Goal: Task Accomplishment & Management: Manage account settings

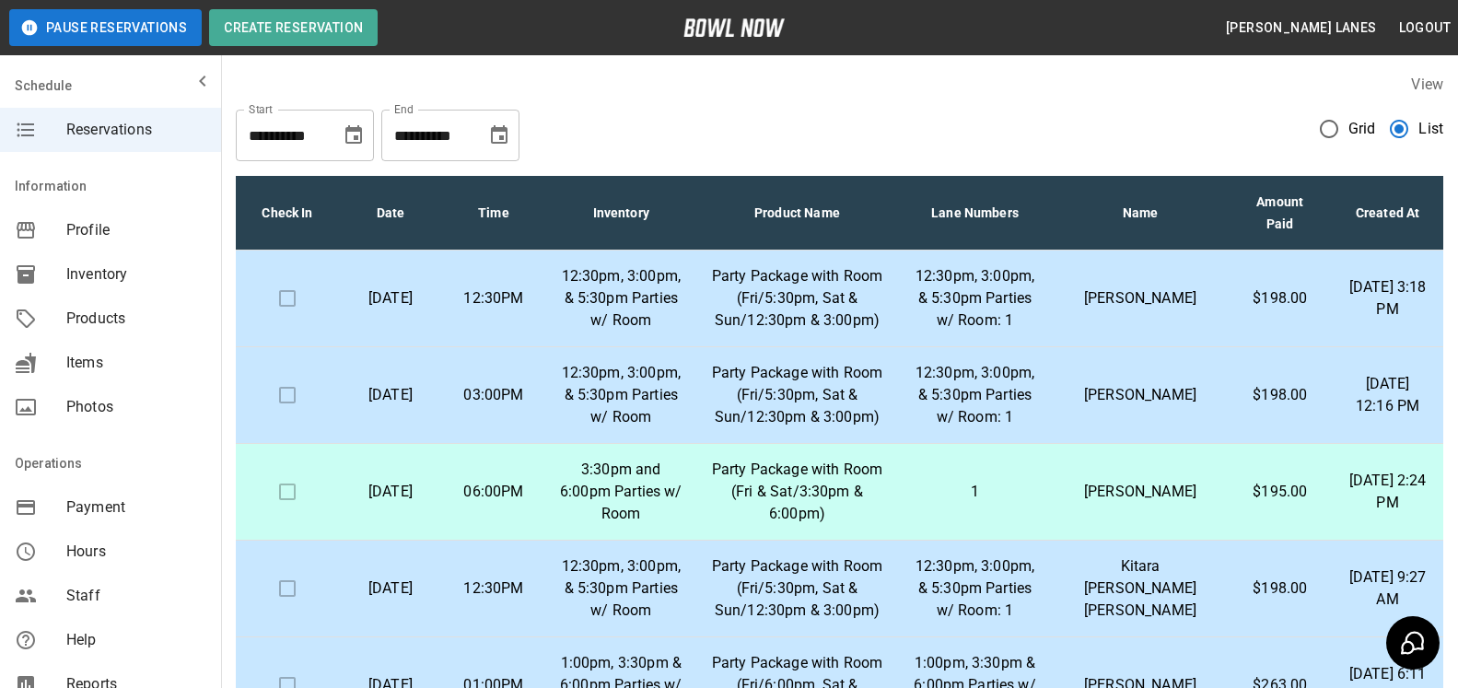
click at [1269, 185] on th "Amount Paid" at bounding box center [1280, 213] width 104 height 75
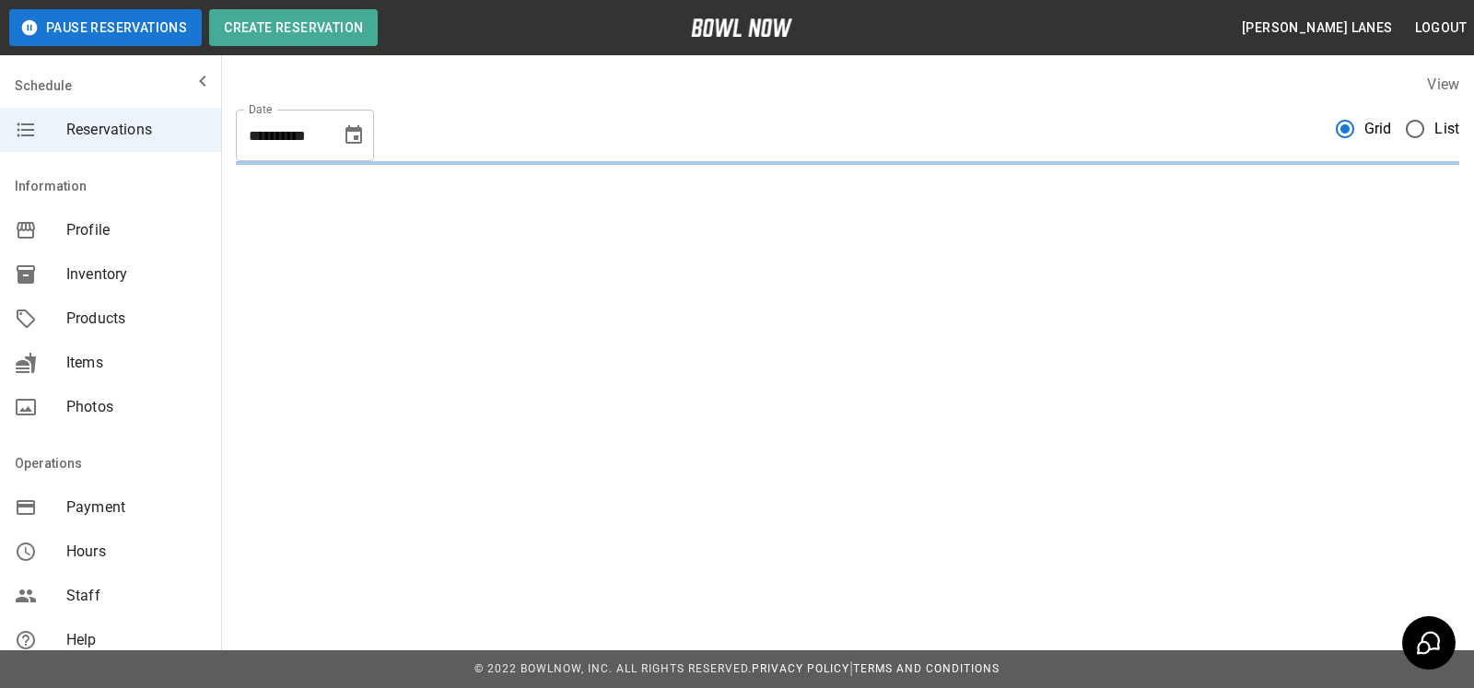
click at [1434, 129] on span "List" at bounding box center [1446, 129] width 25 height 22
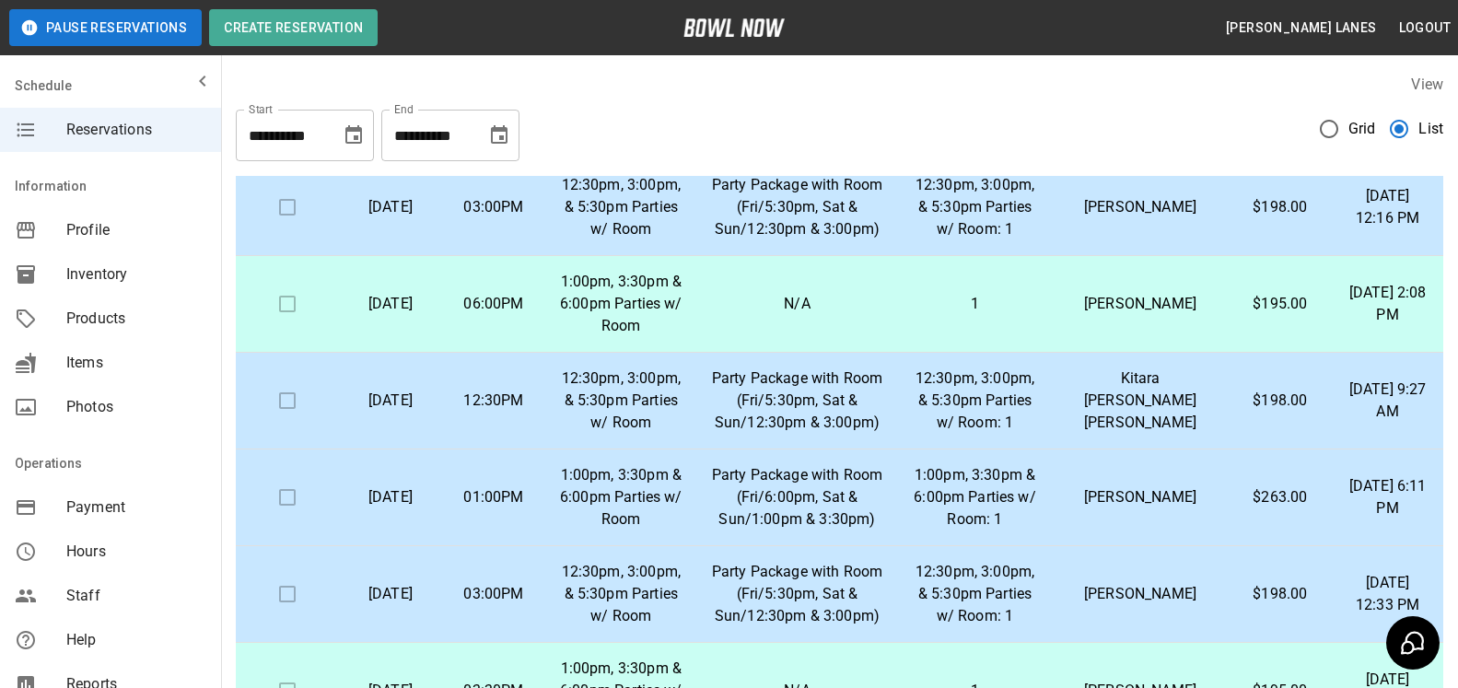
scroll to position [94, 0]
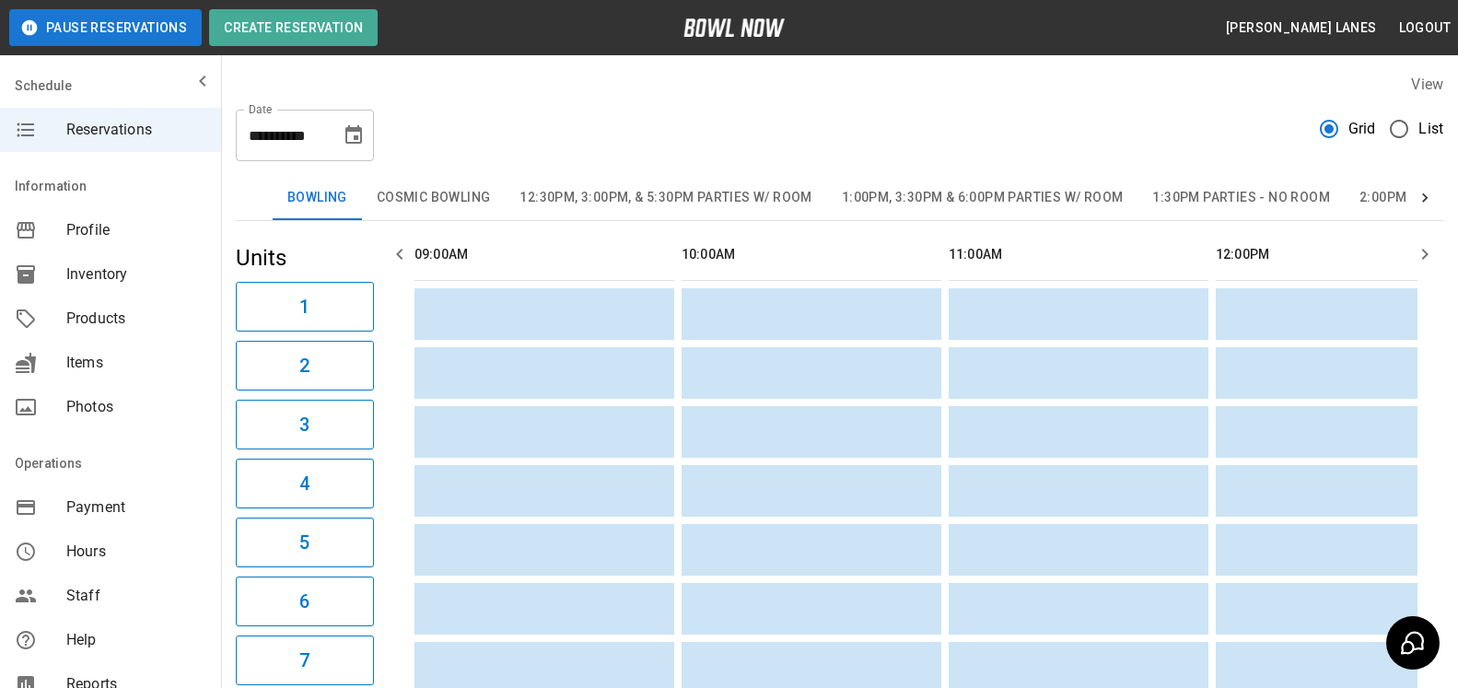
click at [1430, 136] on span "List" at bounding box center [1431, 129] width 25 height 22
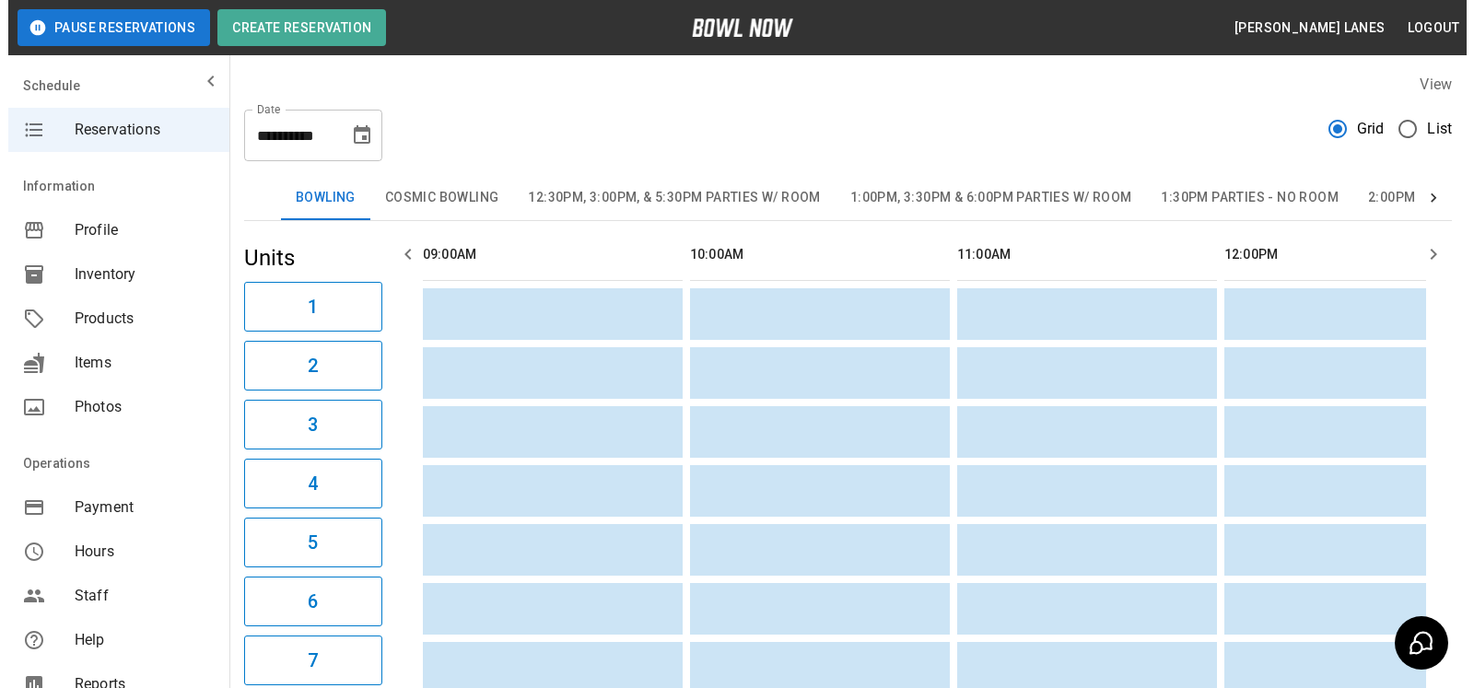
scroll to position [0, 1336]
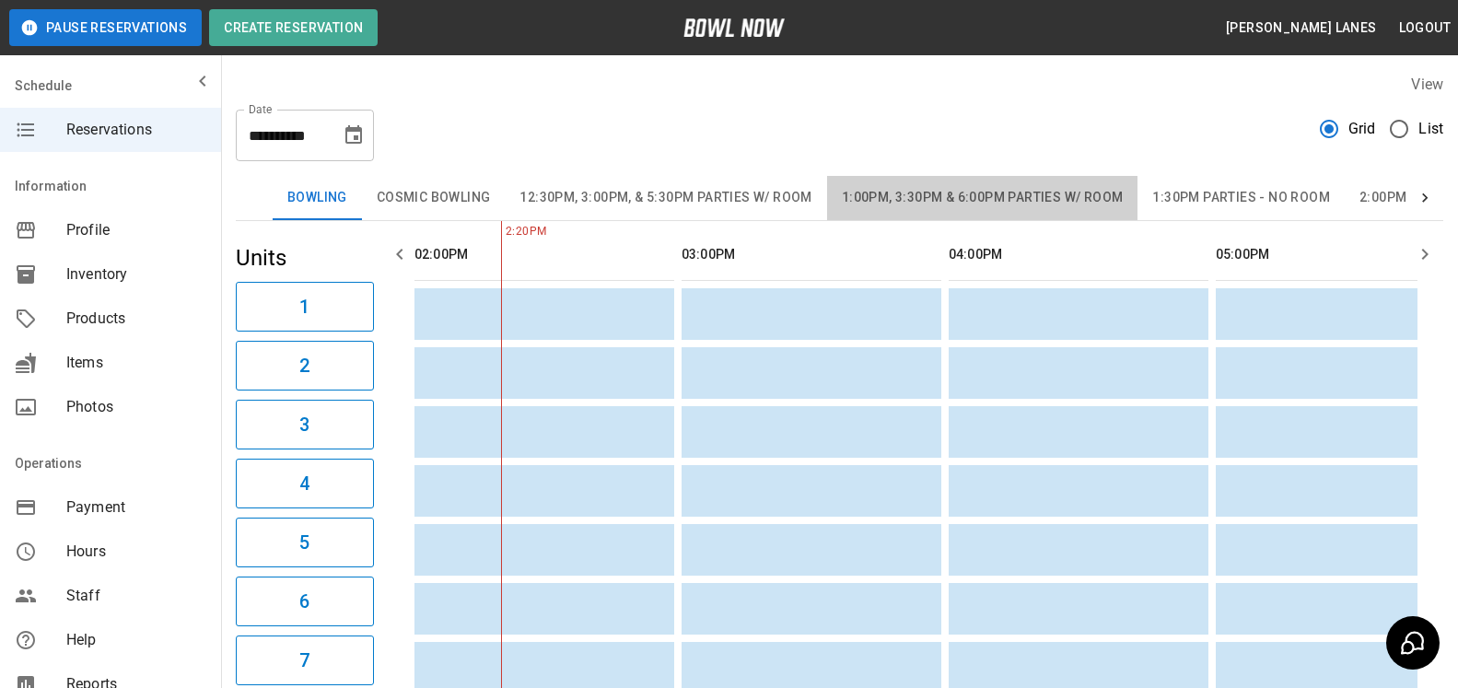
click at [1007, 193] on button "1:00pm, 3:30pm & 6:00pm Parties w/ Room" at bounding box center [982, 198] width 311 height 44
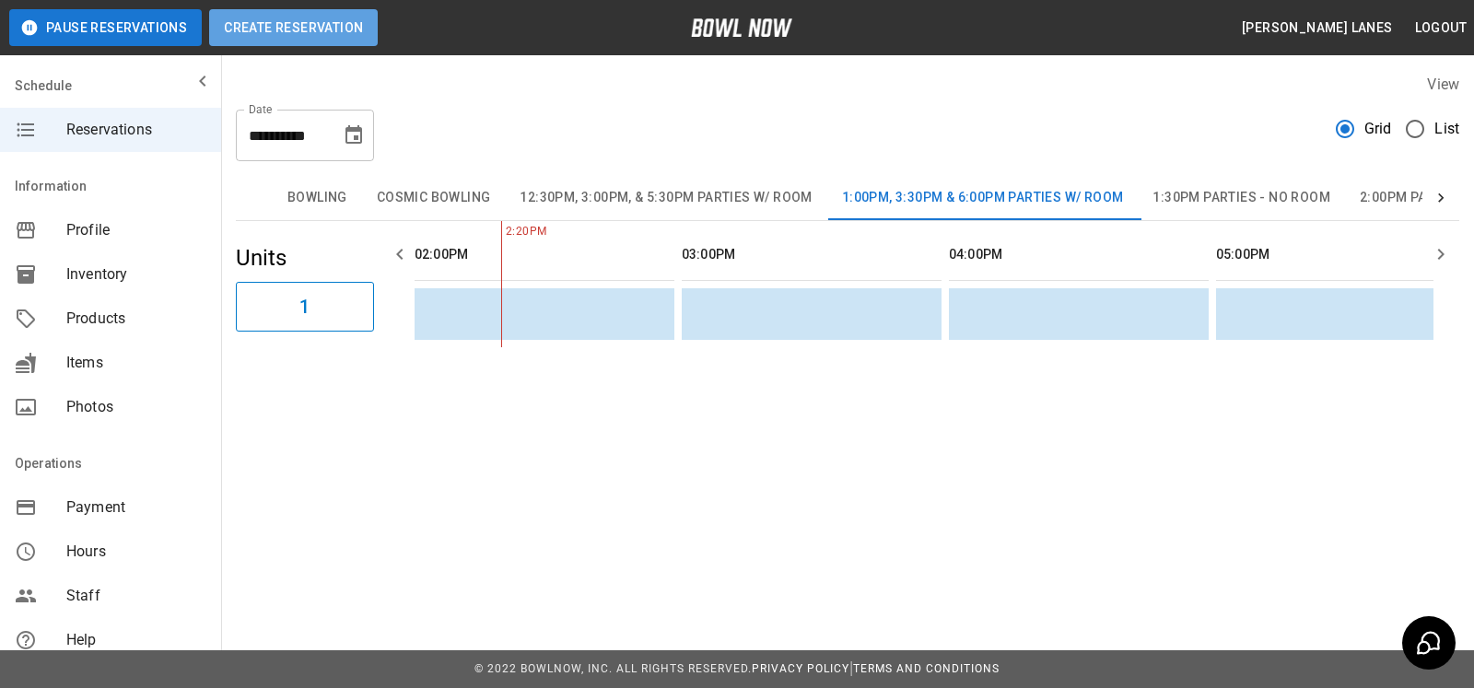
click at [320, 36] on button "Create Reservation" at bounding box center [293, 27] width 169 height 37
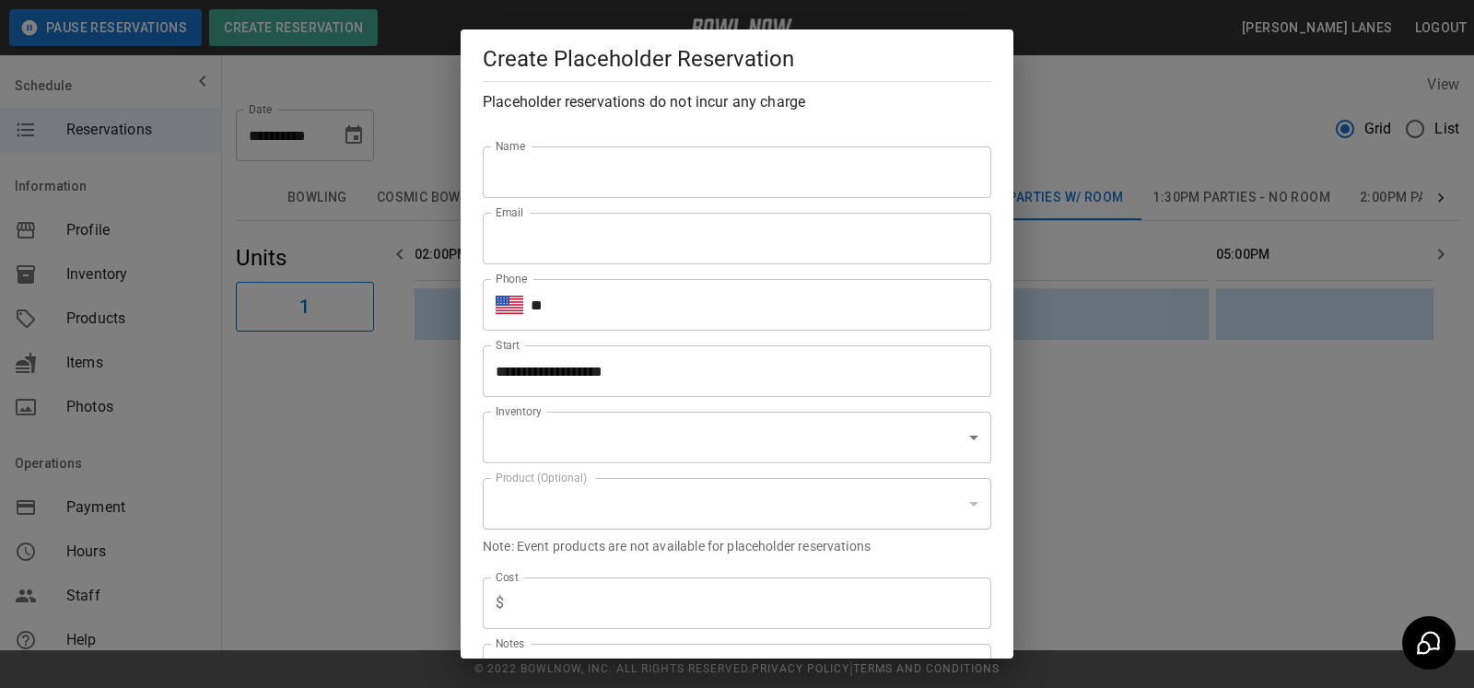
type input "**********"
click at [726, 184] on input "Name" at bounding box center [737, 172] width 508 height 52
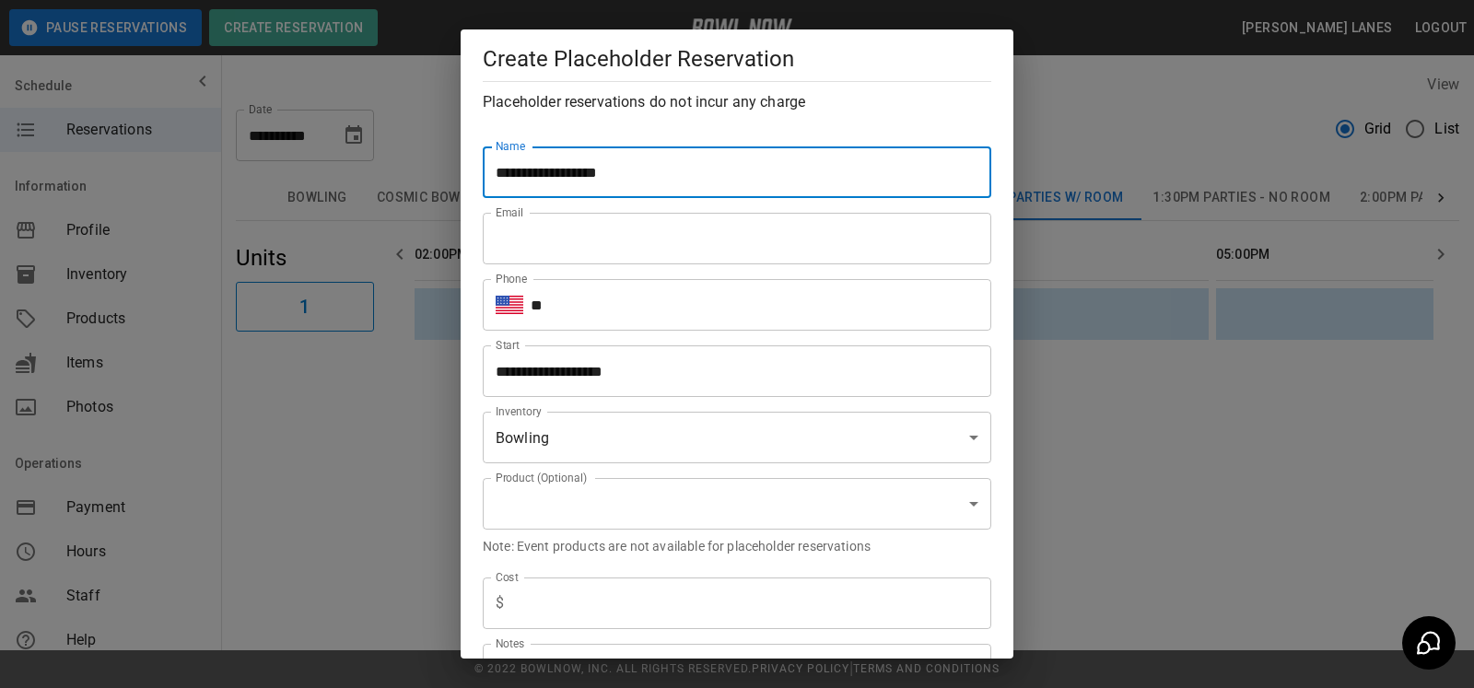
type input "**********"
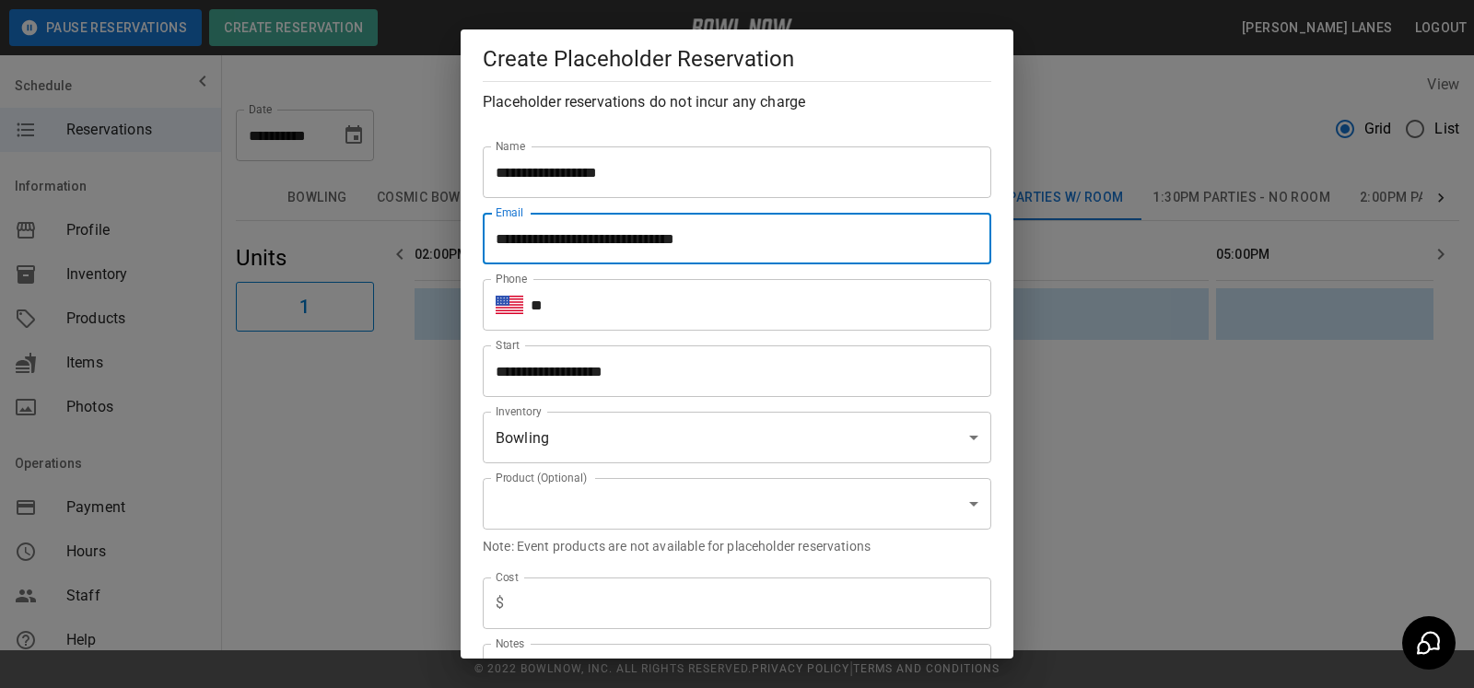
type input "**********"
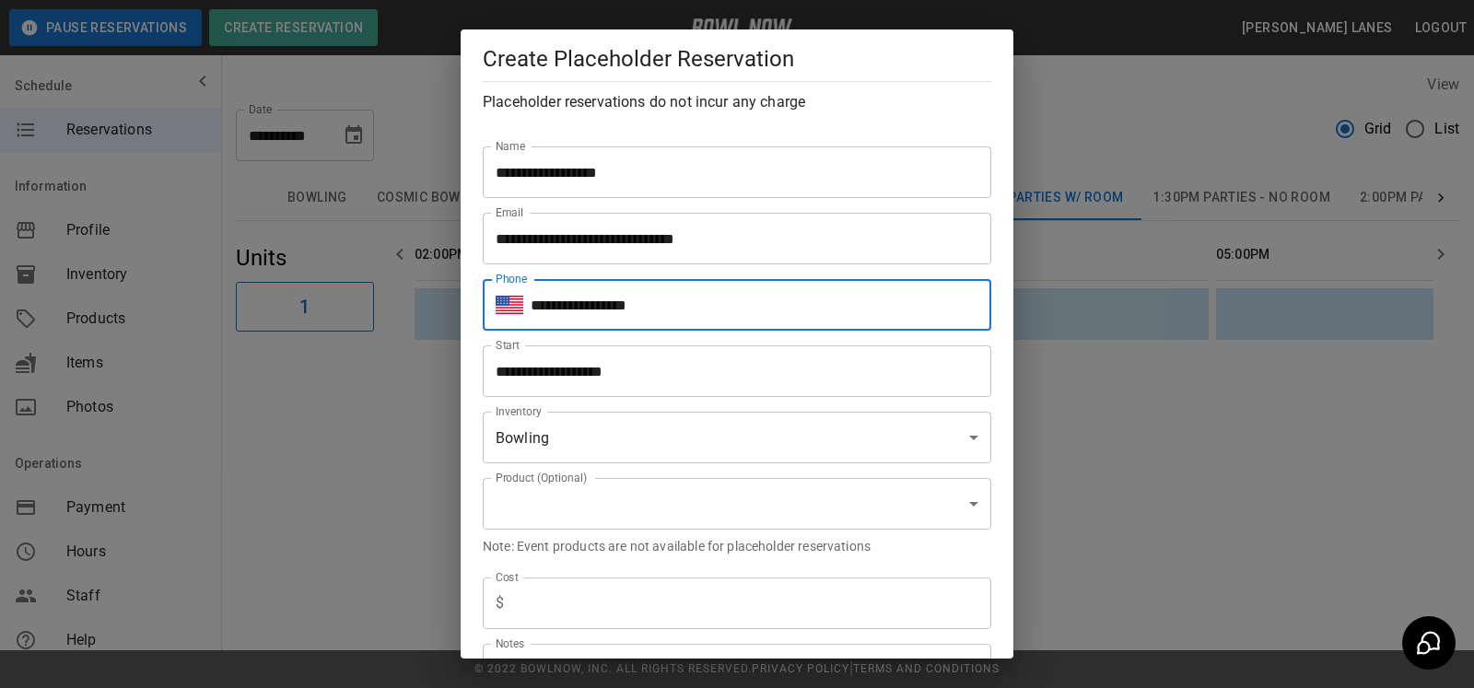
type input "**********"
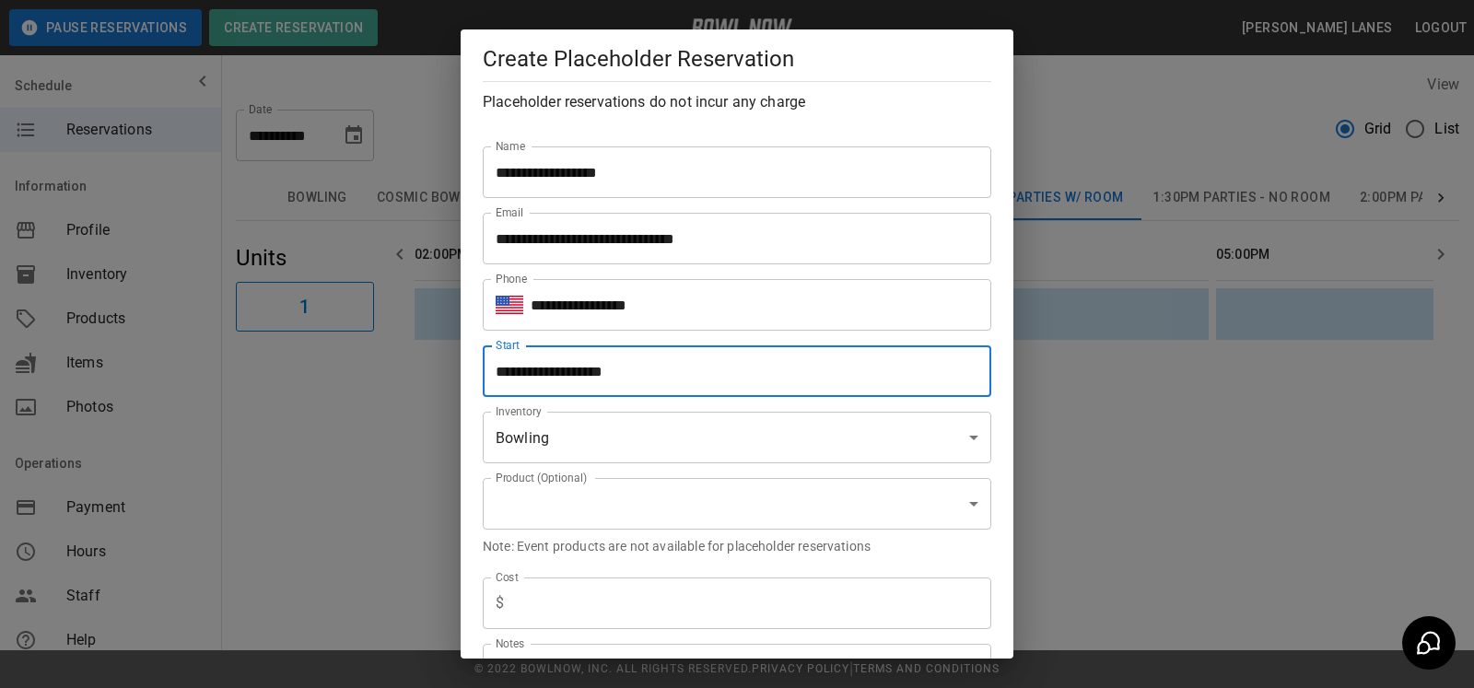
click at [665, 368] on input "**********" at bounding box center [731, 371] width 496 height 52
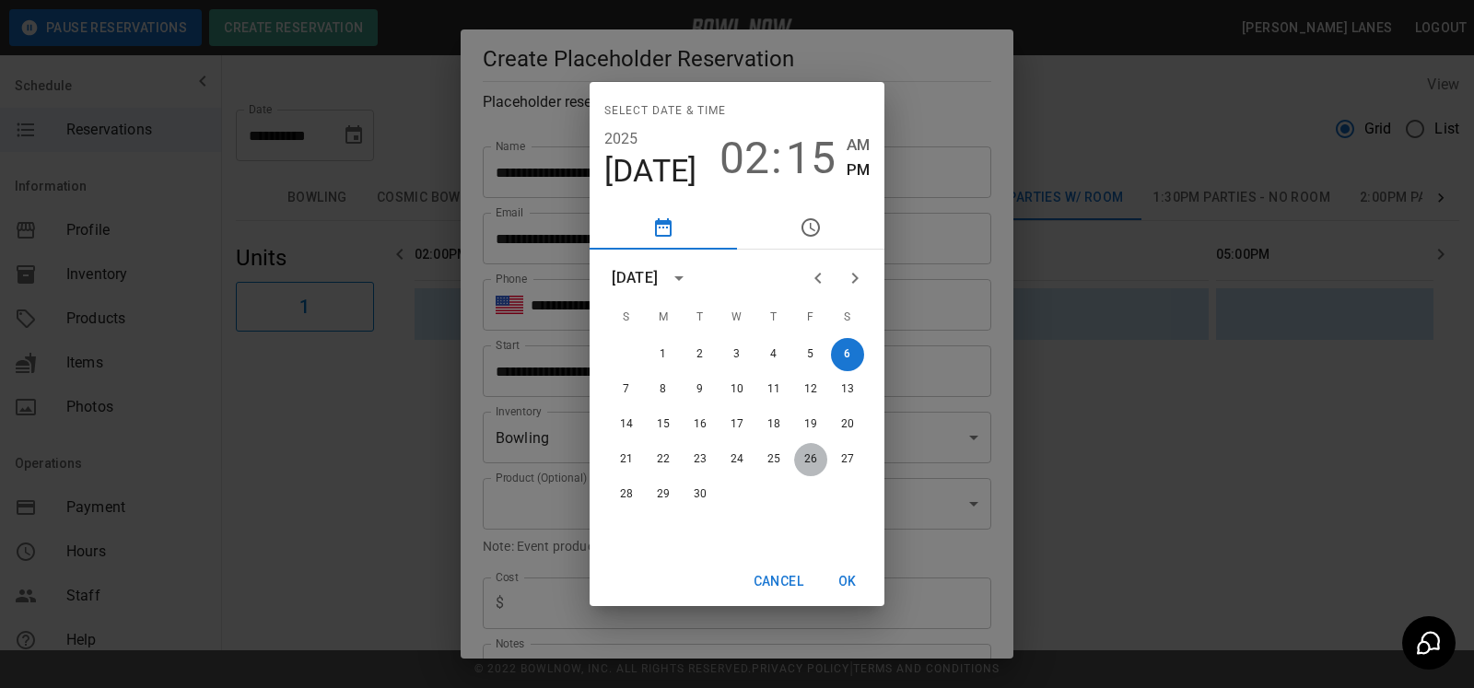
click at [811, 460] on button "26" at bounding box center [810, 459] width 33 height 33
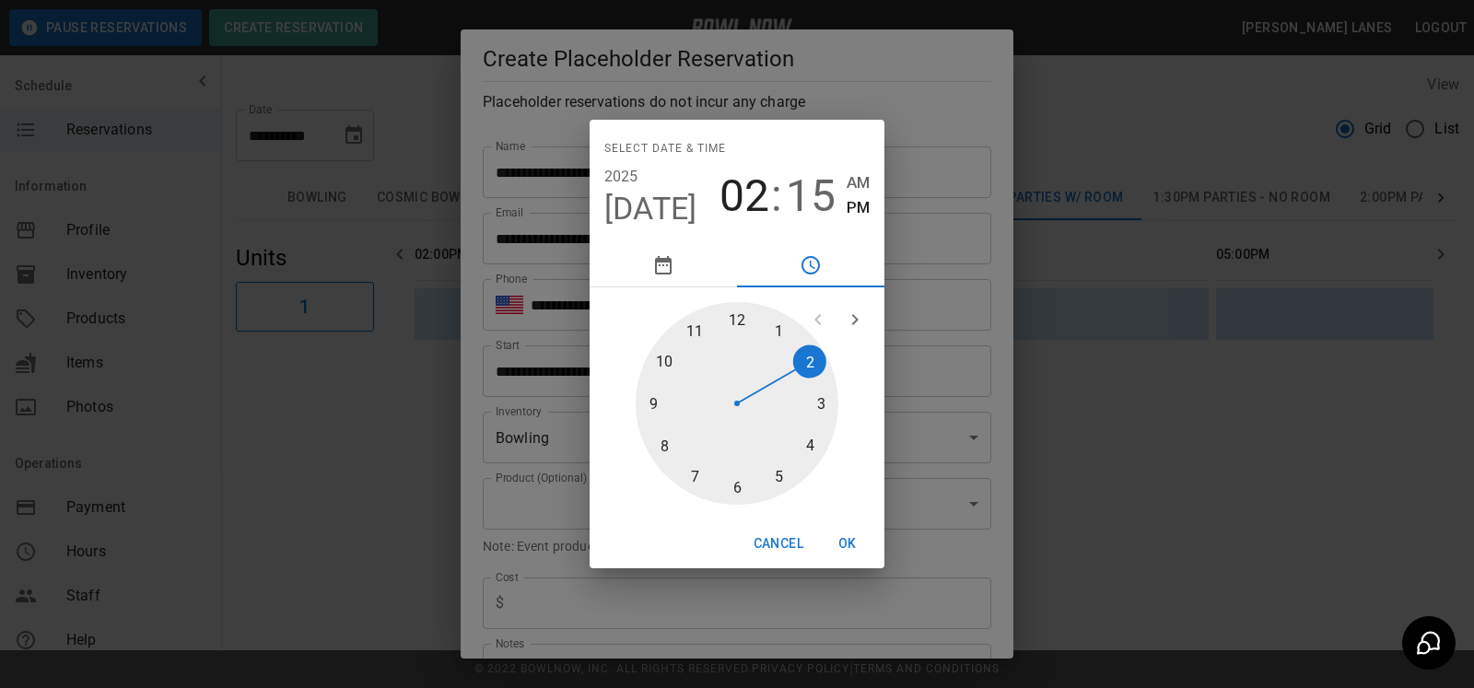
drag, startPoint x: 740, startPoint y: 484, endPoint x: 736, endPoint y: 472, distance: 12.5
click at [738, 484] on div at bounding box center [737, 403] width 203 height 203
click at [741, 315] on div at bounding box center [737, 403] width 203 height 203
type input "**********"
click at [850, 214] on span "PM" at bounding box center [858, 207] width 23 height 25
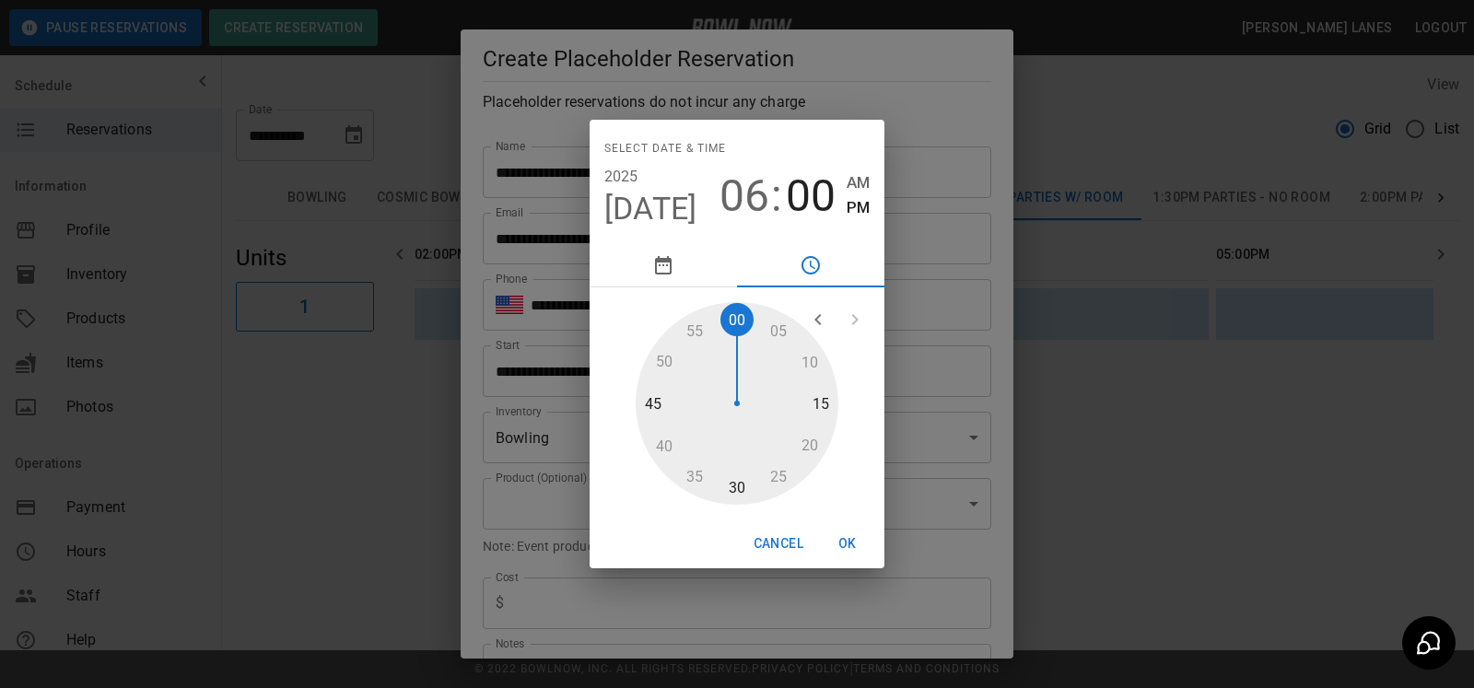
click at [857, 548] on button "OK" at bounding box center [847, 544] width 59 height 34
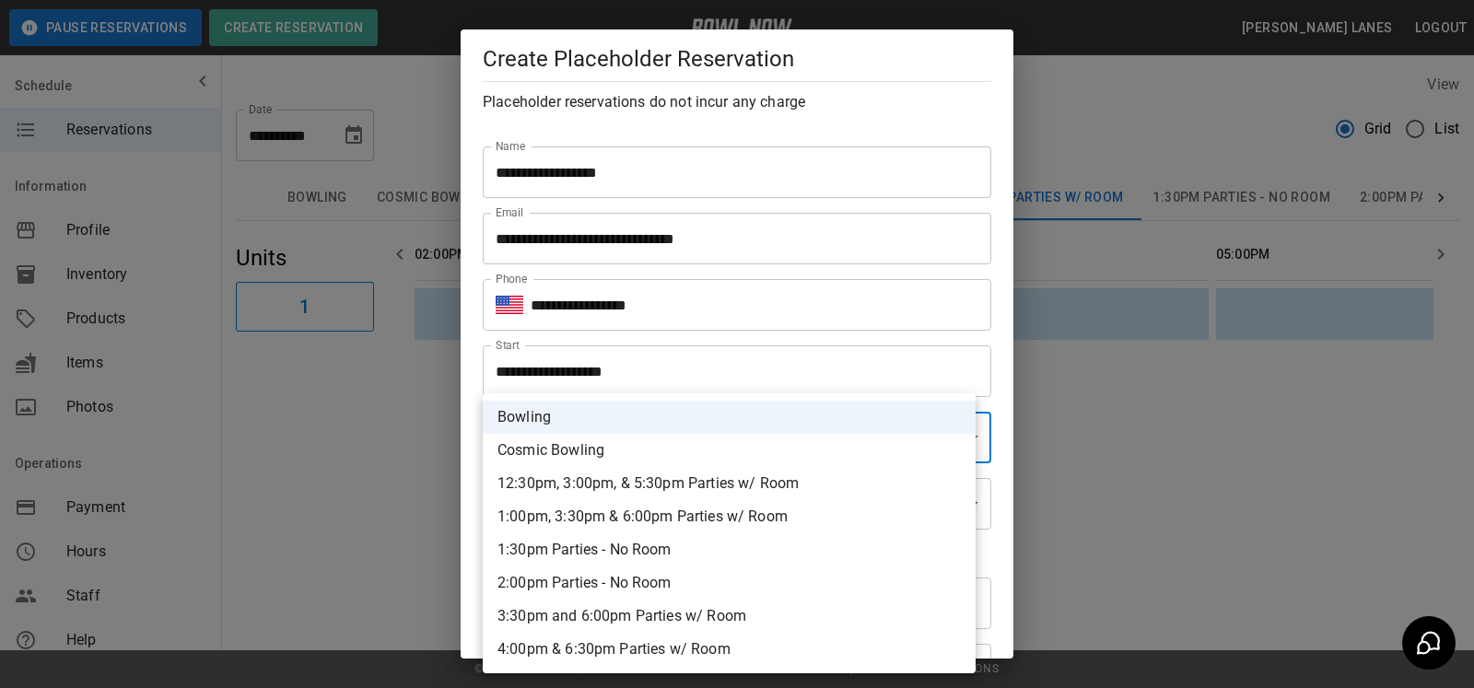
click at [781, 450] on body "**********" at bounding box center [737, 344] width 1474 height 688
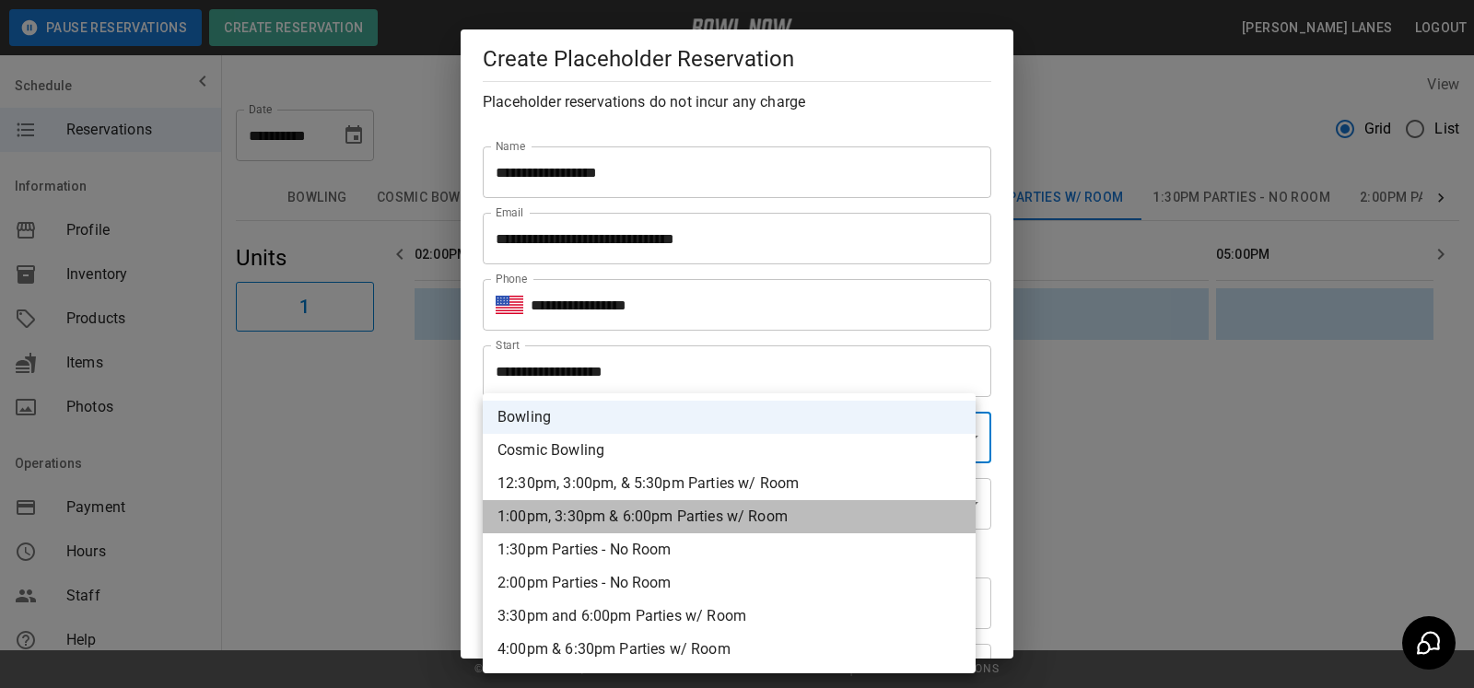
click at [739, 525] on li "1:00pm, 3:30pm & 6:00pm Parties w/ Room" at bounding box center [729, 516] width 493 height 33
type input "**********"
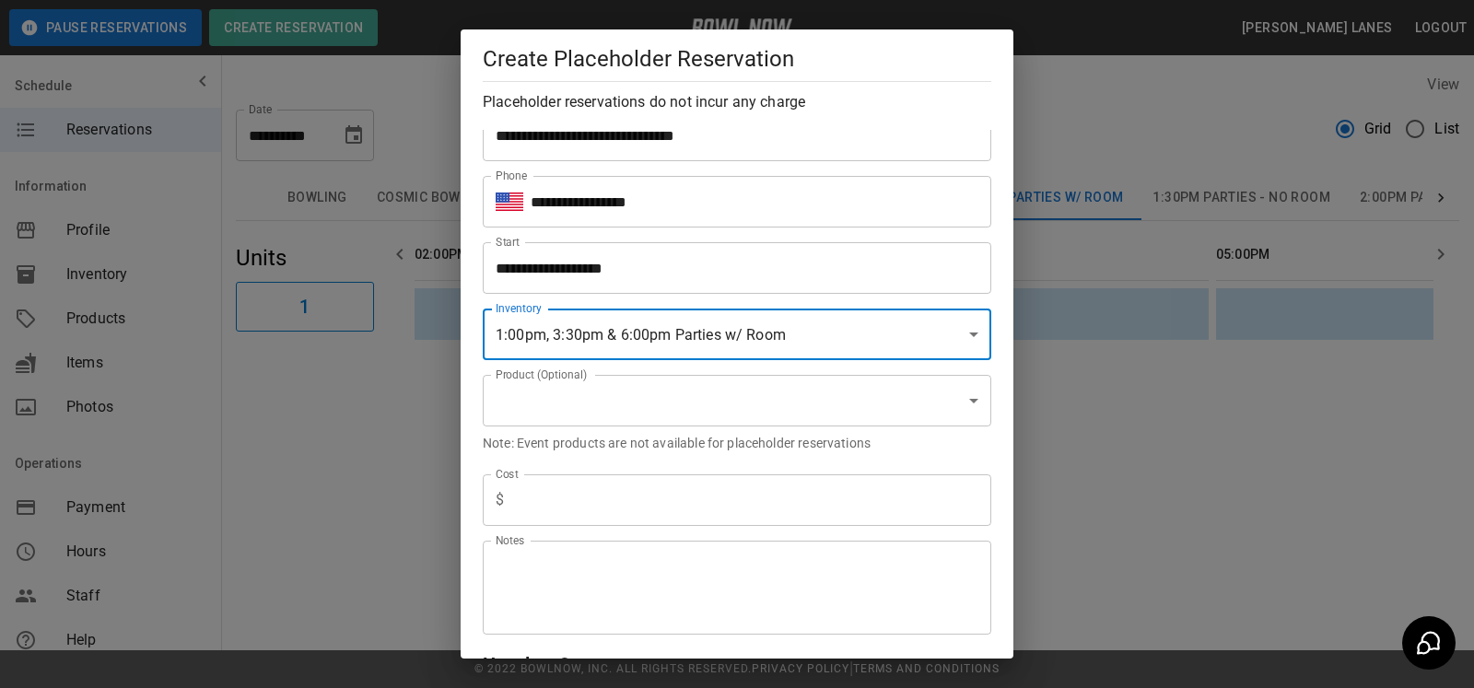
scroll to position [188, 0]
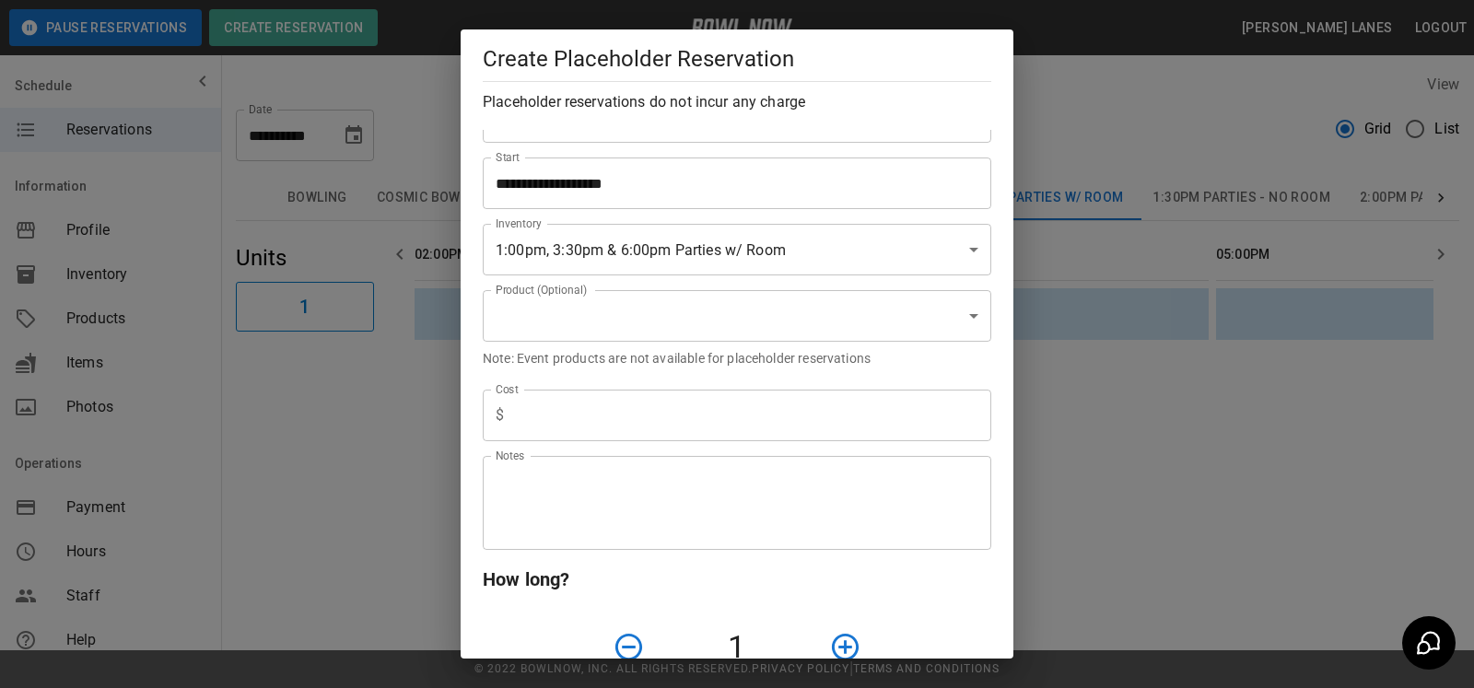
click at [635, 289] on div "Product (Optional) ​ Product (Optional)" at bounding box center [729, 308] width 523 height 66
click at [624, 422] on input "text" at bounding box center [751, 416] width 480 height 52
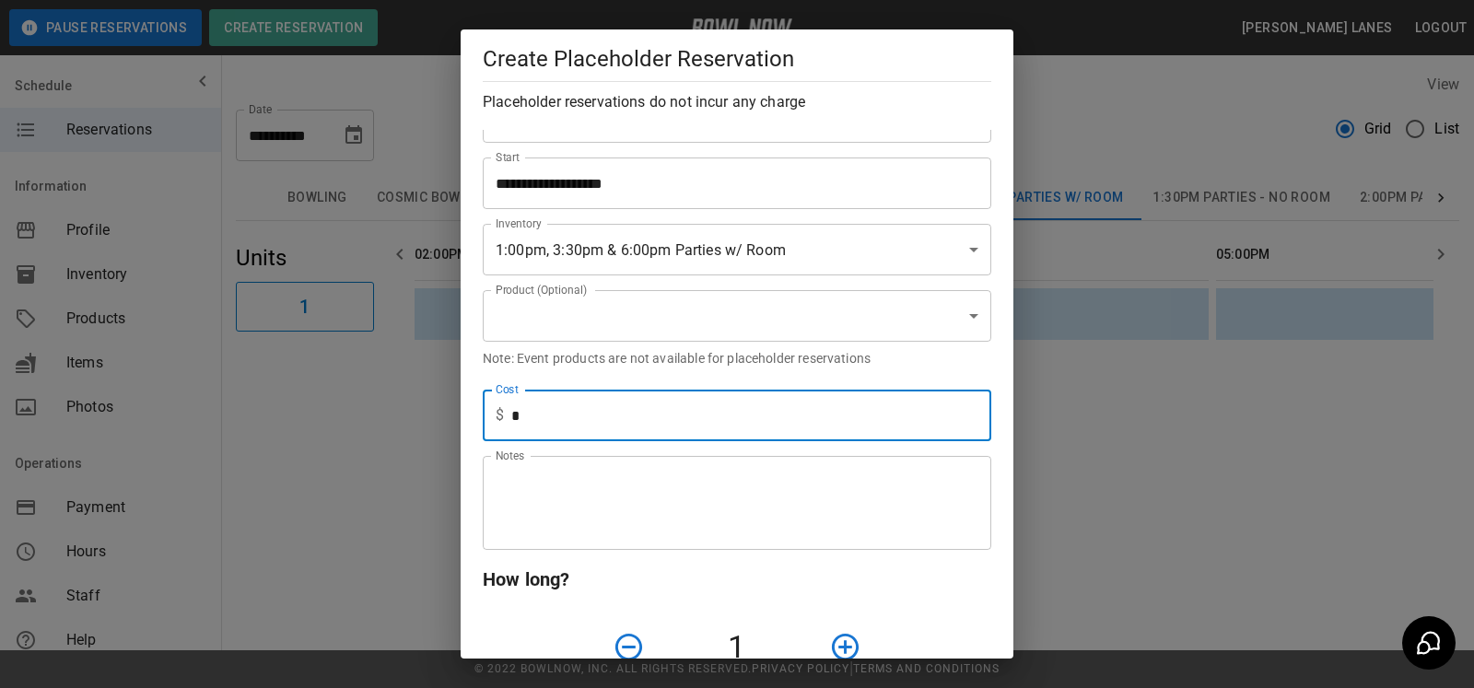
type input "*"
click at [648, 577] on h6 "How long?" at bounding box center [737, 579] width 508 height 29
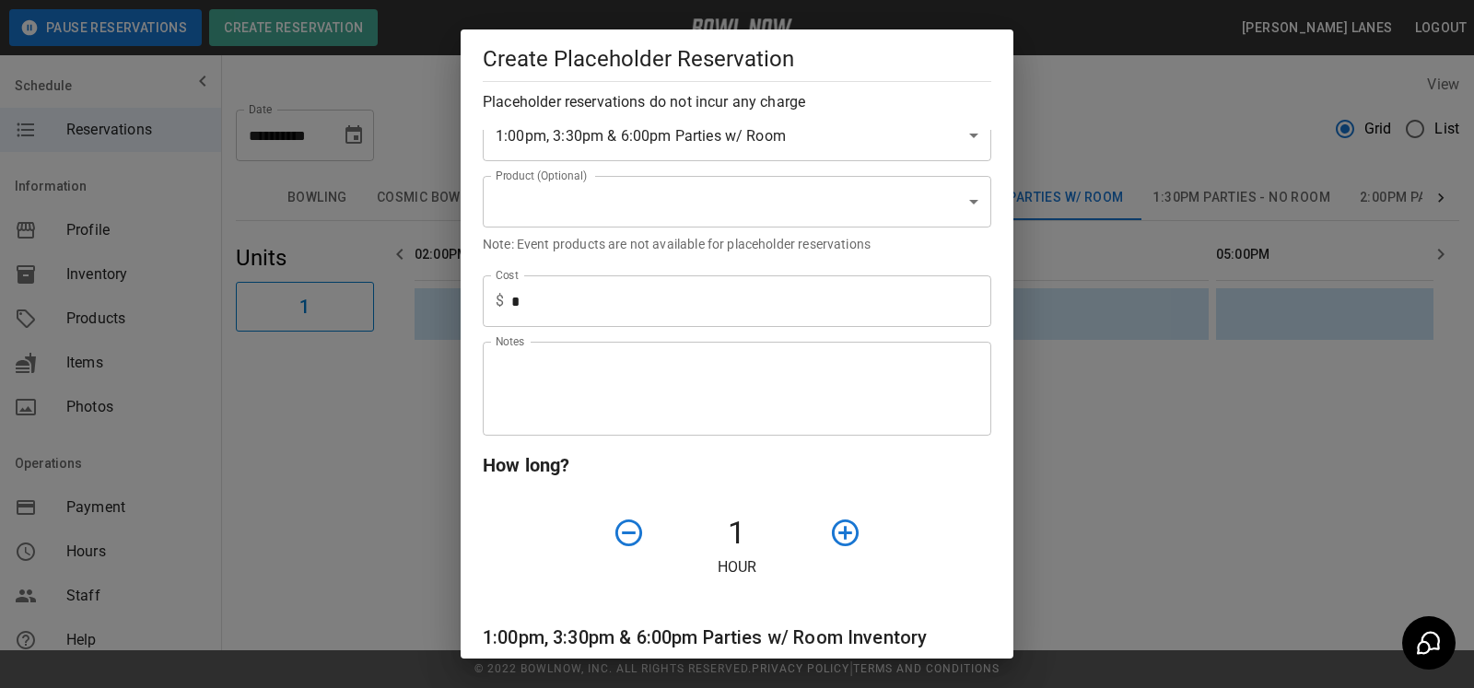
scroll to position [376, 0]
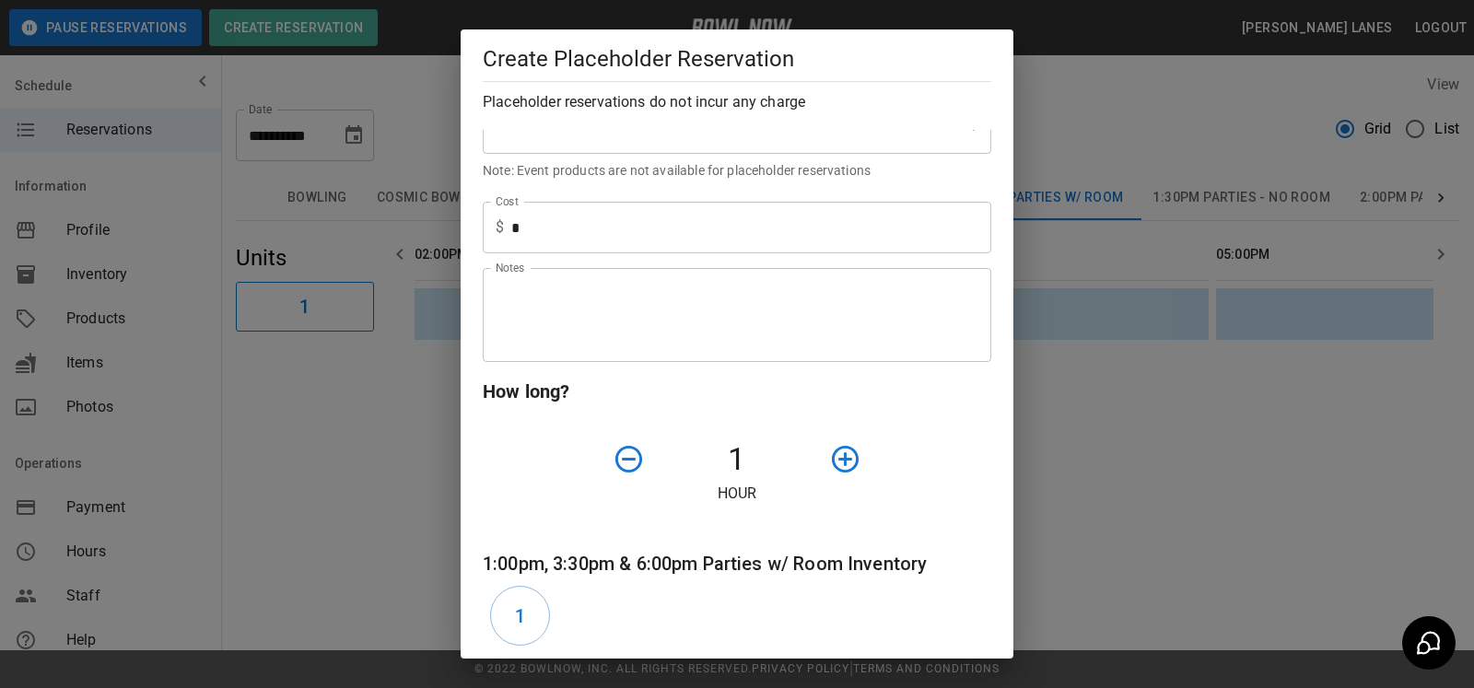
click at [842, 462] on icon "button" at bounding box center [845, 459] width 32 height 32
click at [854, 463] on button "button" at bounding box center [845, 459] width 47 height 47
click at [498, 613] on button "1" at bounding box center [520, 616] width 60 height 60
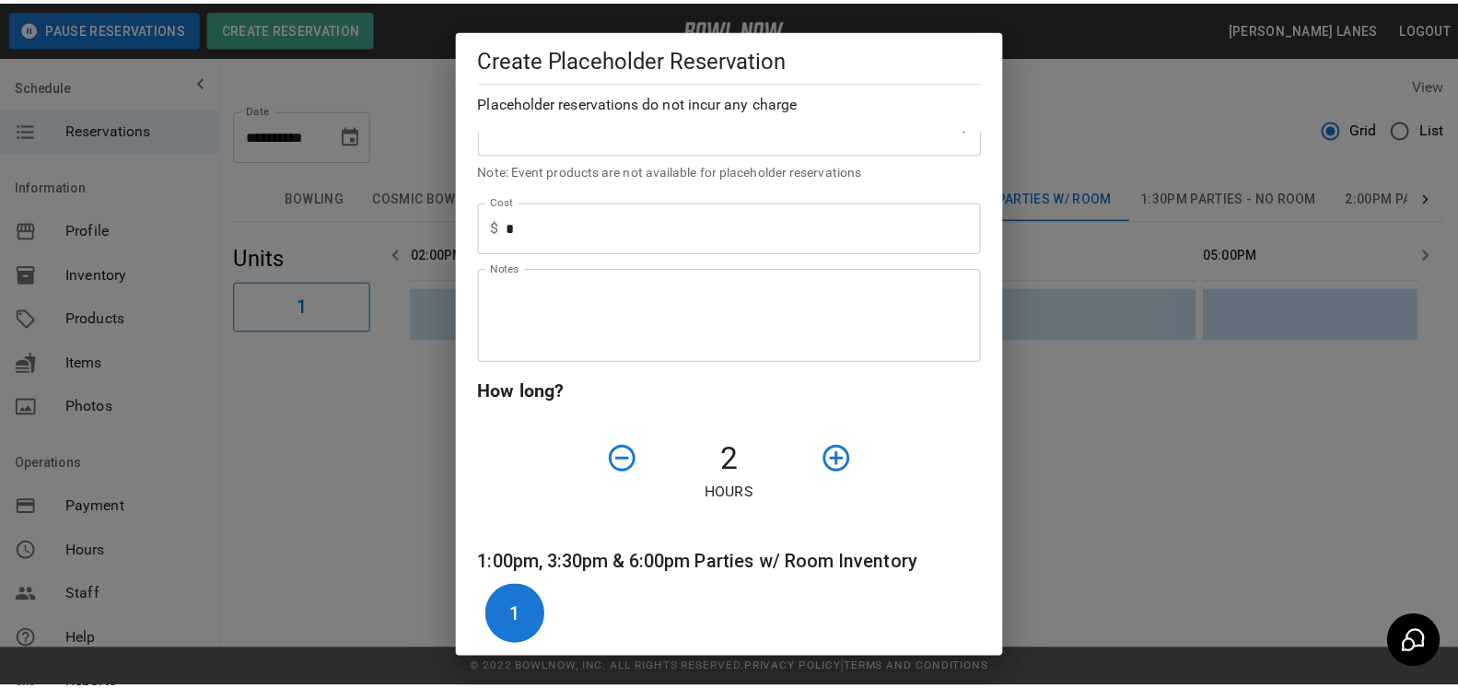
scroll to position [479, 0]
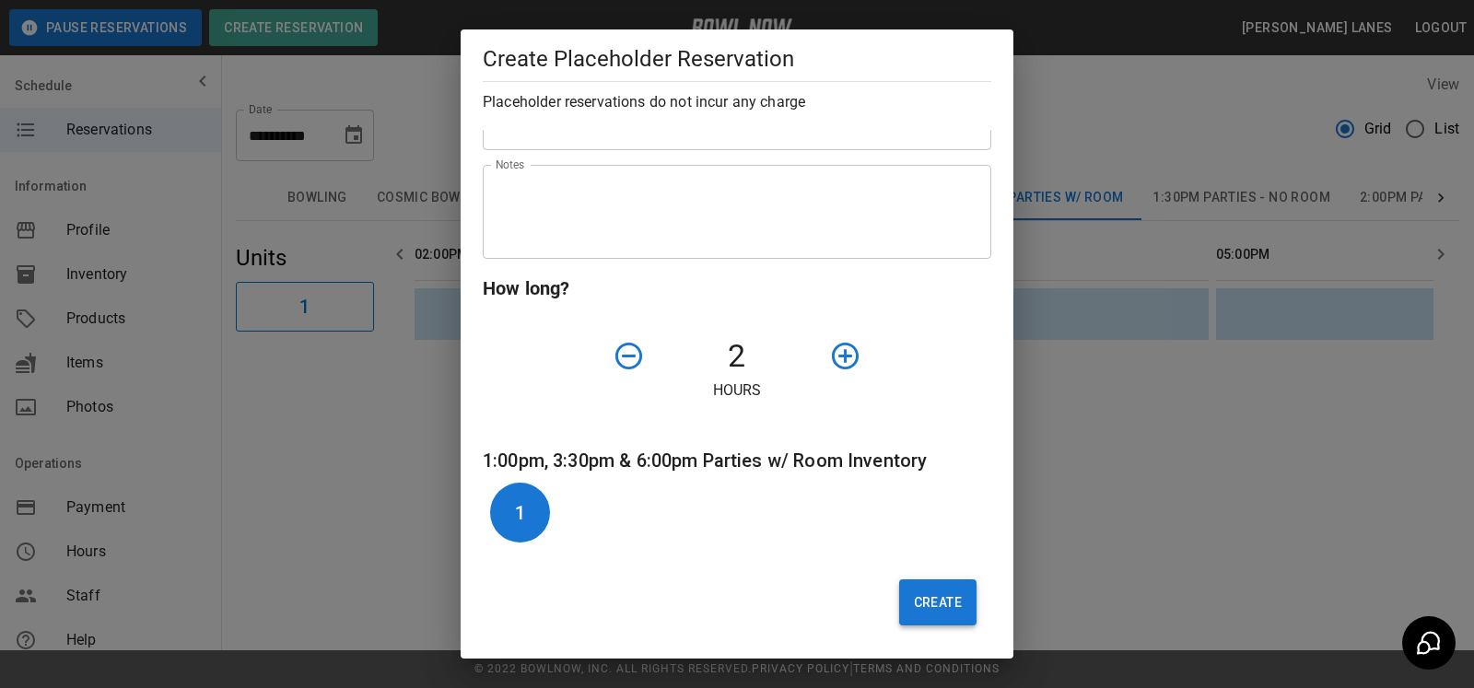
click at [930, 590] on button "Create" at bounding box center [937, 602] width 77 height 46
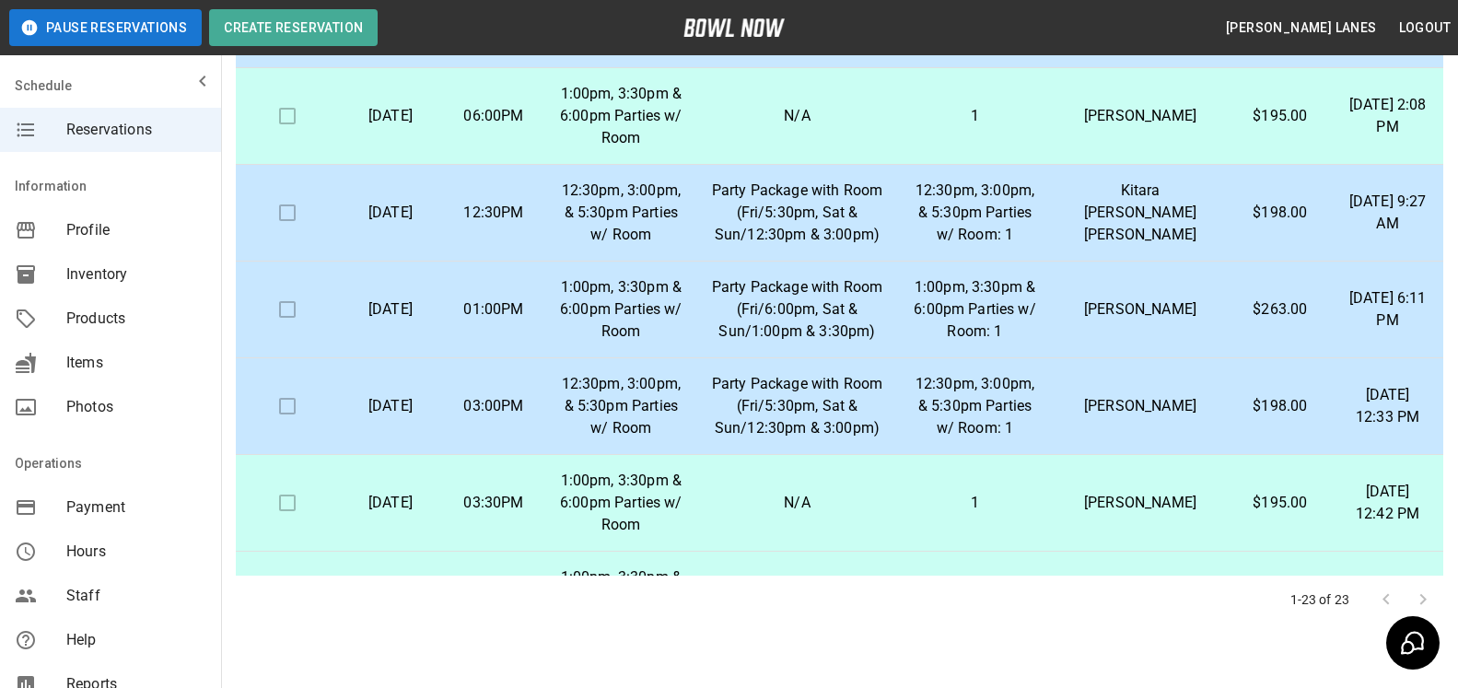
scroll to position [0, 0]
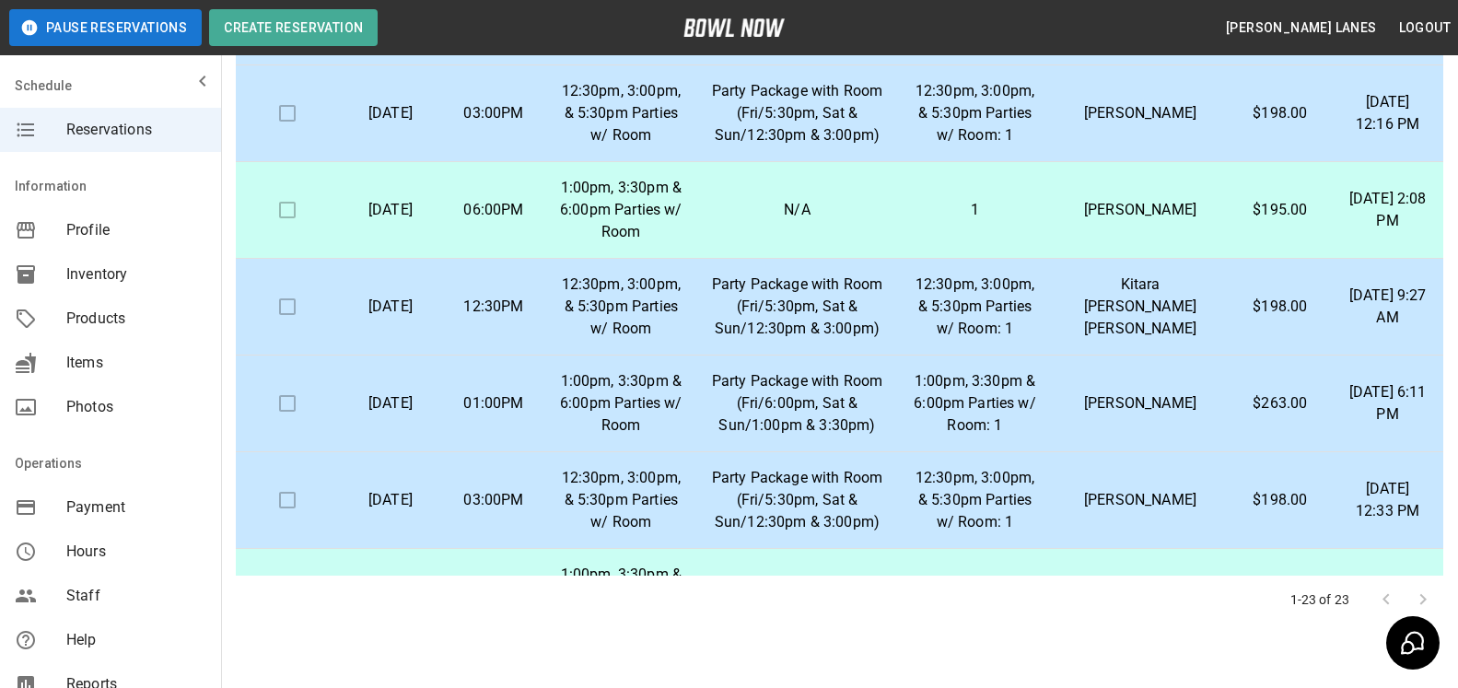
click at [112, 316] on span "Products" at bounding box center [136, 319] width 140 height 22
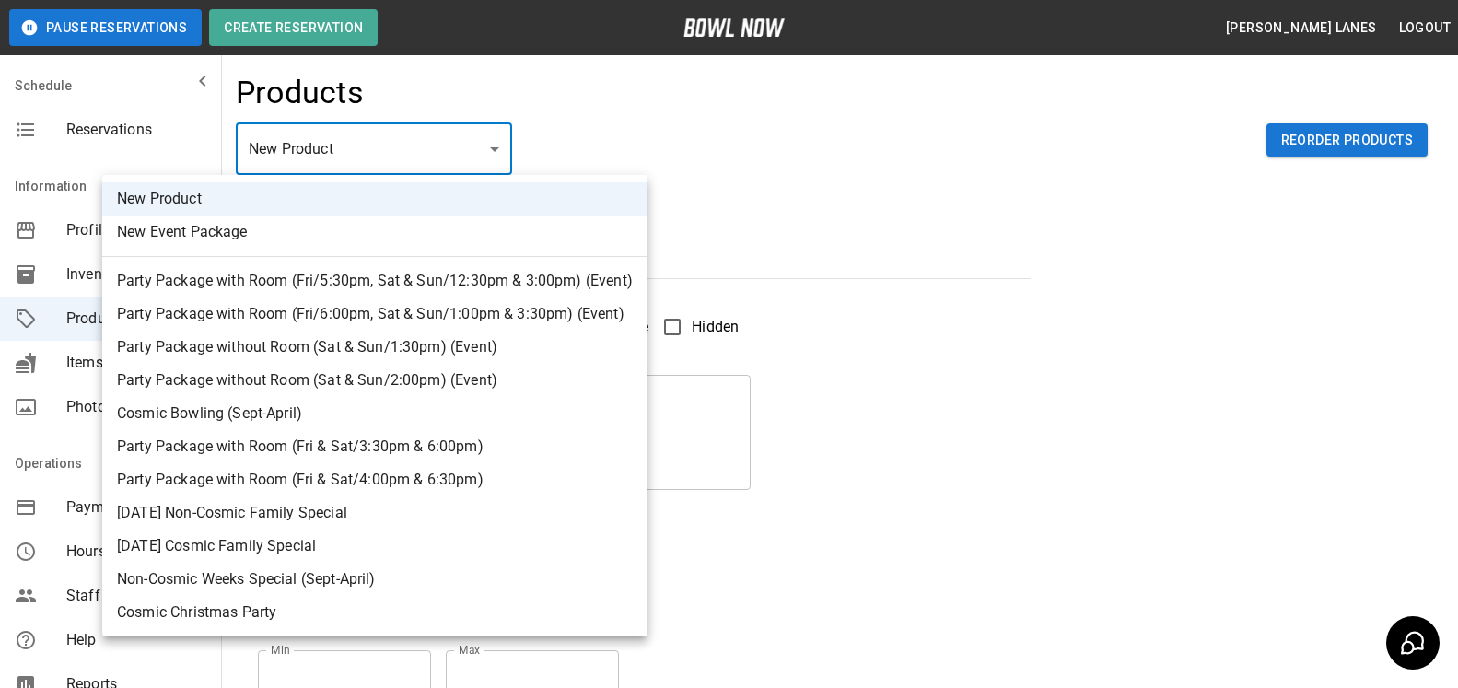
click at [370, 138] on body "Pause Reservations Create Reservation Sims Lanes Logout Schedule Reservations I…" at bounding box center [729, 593] width 1458 height 1187
click at [352, 279] on li "Party Package with Room (Fri/5:30pm, Sat & Sun/12:30pm & 3:00pm) (Event)" at bounding box center [374, 280] width 545 height 33
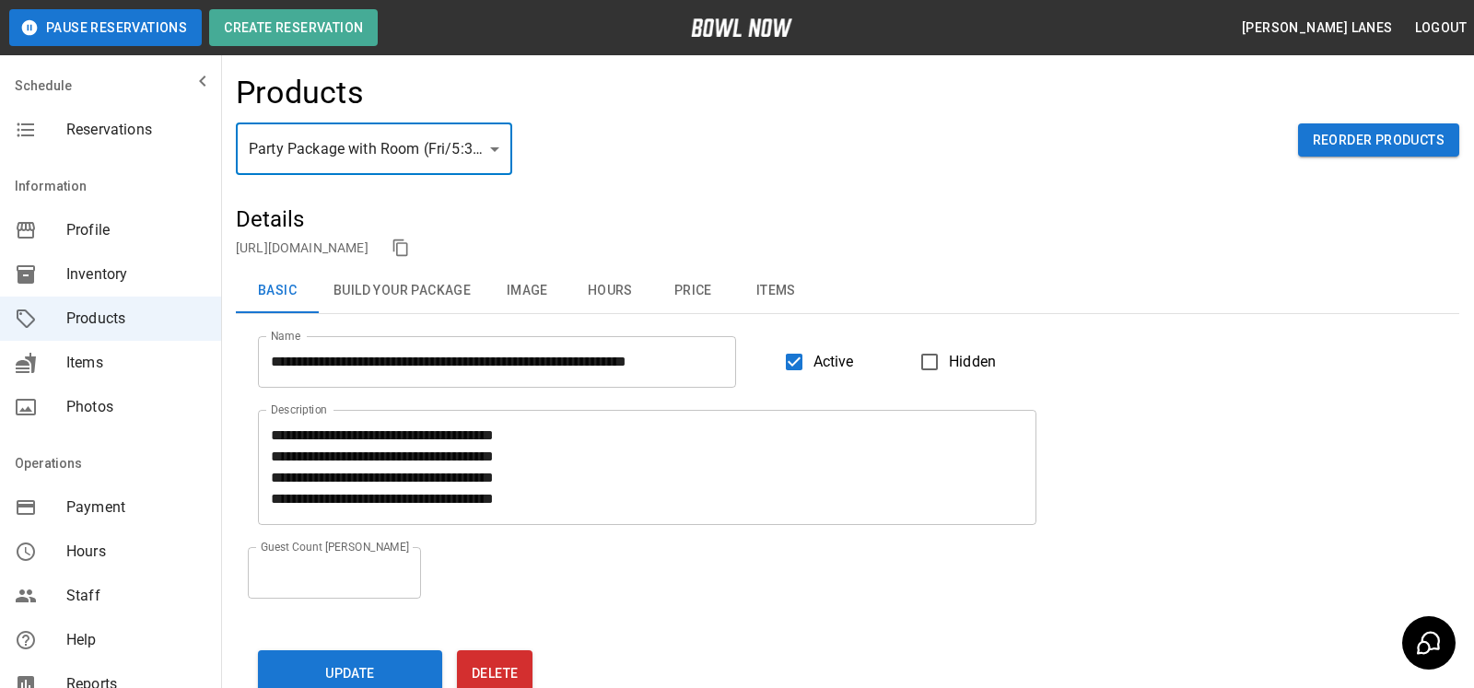
type input "*"
type input "**********"
type textarea "**********"
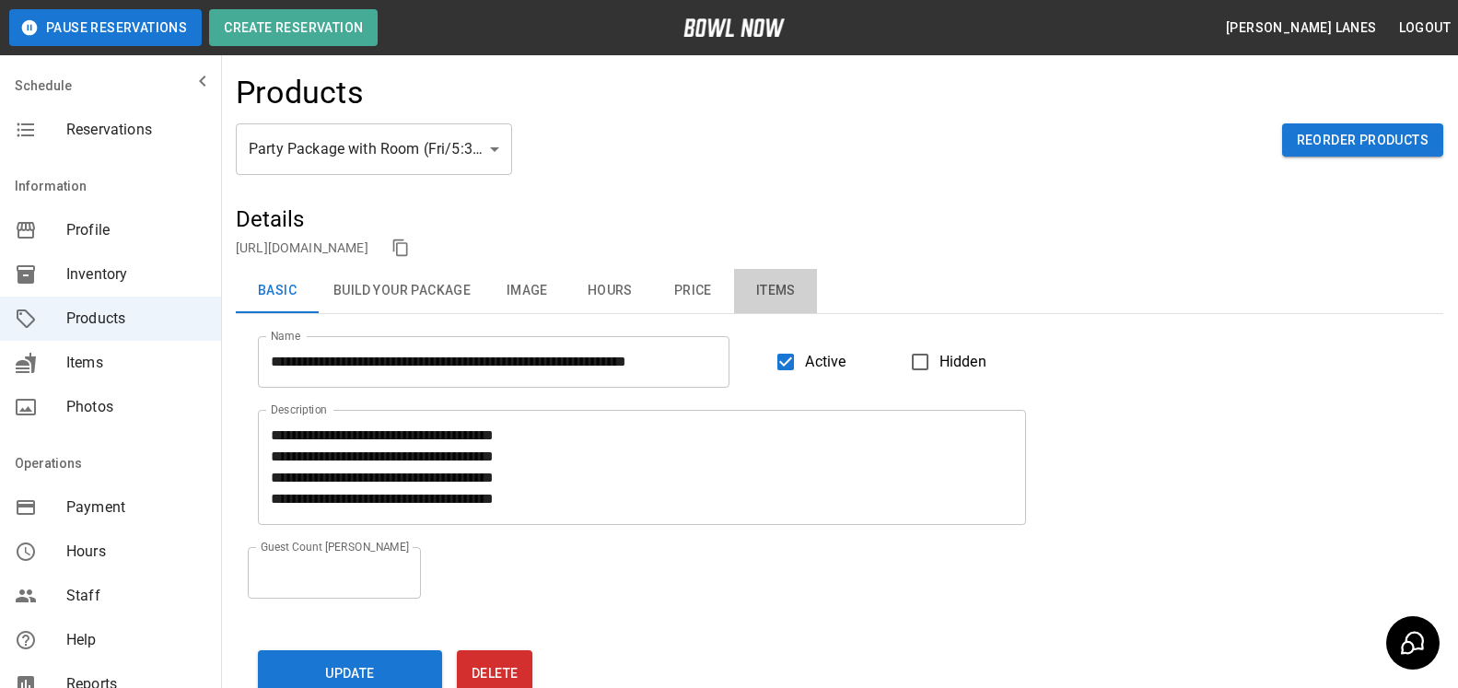
click at [789, 290] on button "Items" at bounding box center [775, 291] width 83 height 44
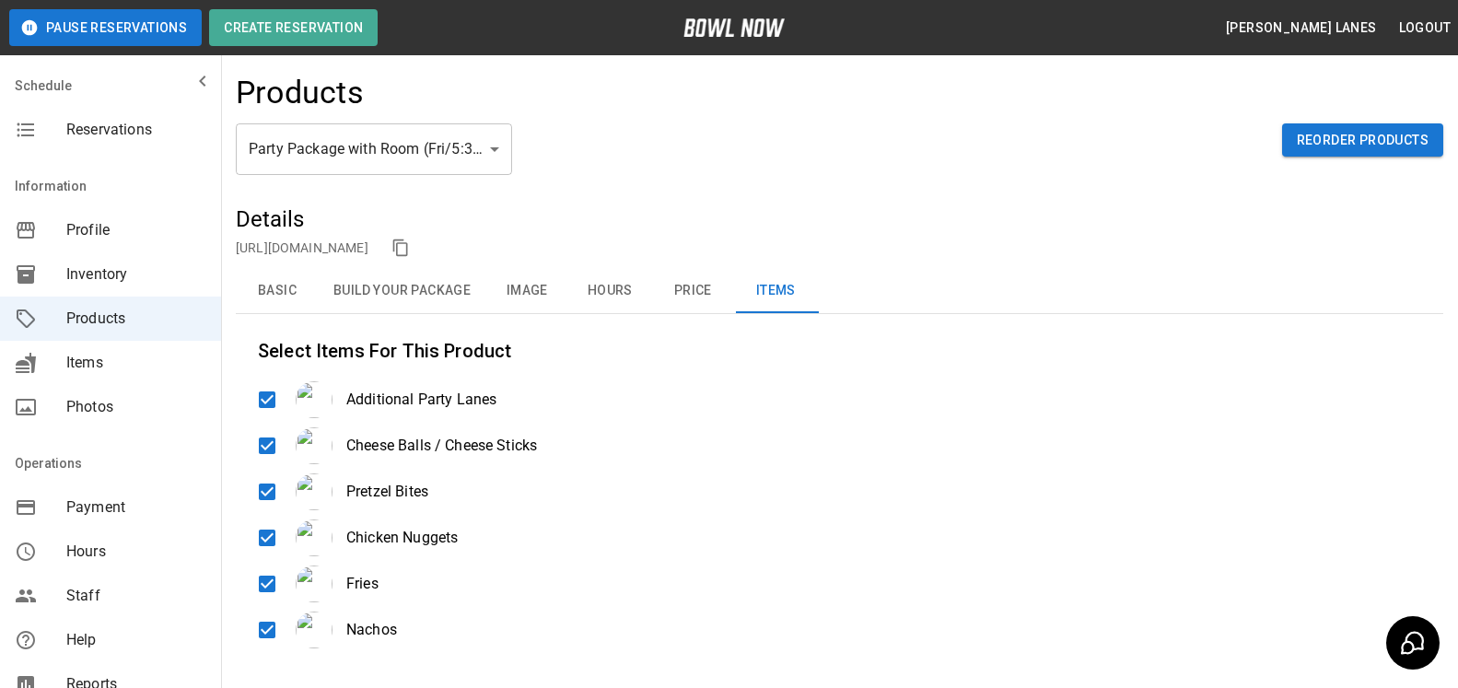
click at [426, 158] on body "**********" at bounding box center [729, 441] width 1458 height 883
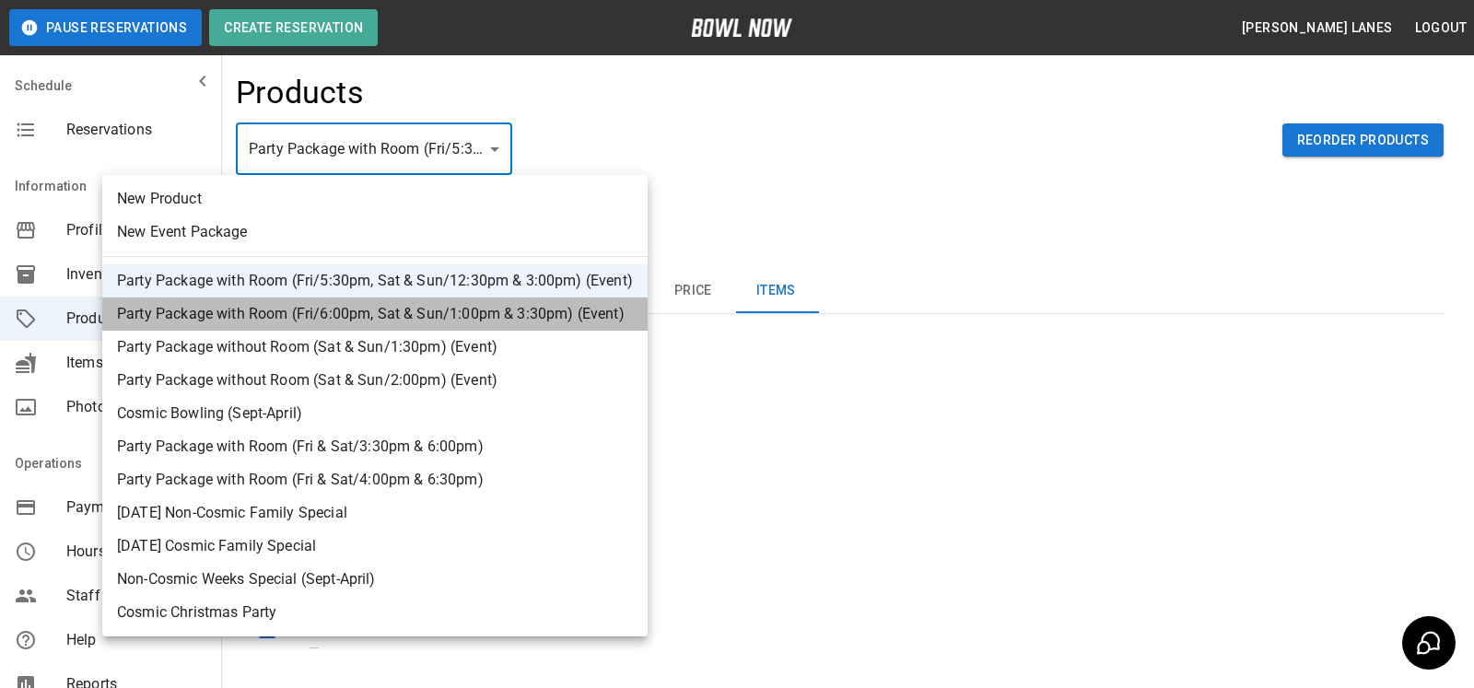
click at [417, 312] on li "Party Package with Room (Fri/6:00pm, Sat & Sun/1:00pm & 3:30pm) (Event)" at bounding box center [374, 314] width 545 height 33
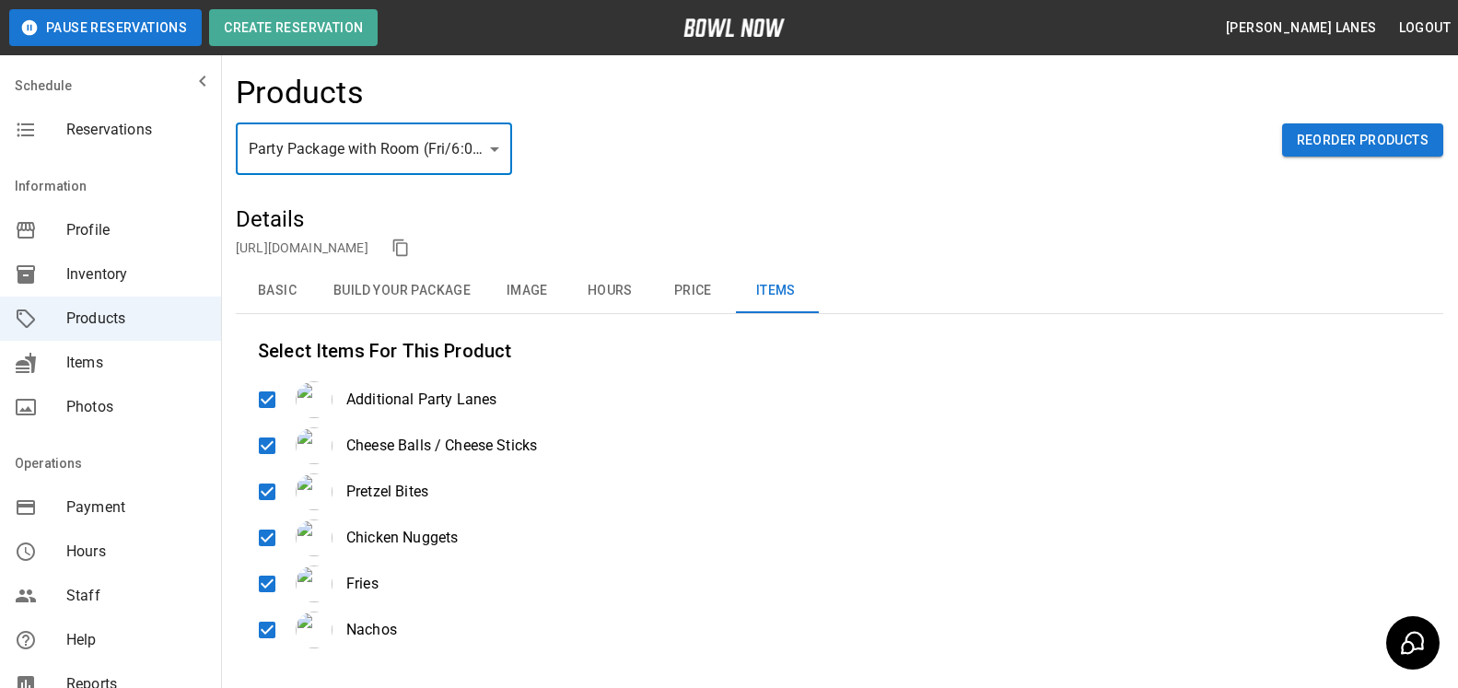
click at [377, 131] on body "**********" at bounding box center [729, 441] width 1458 height 883
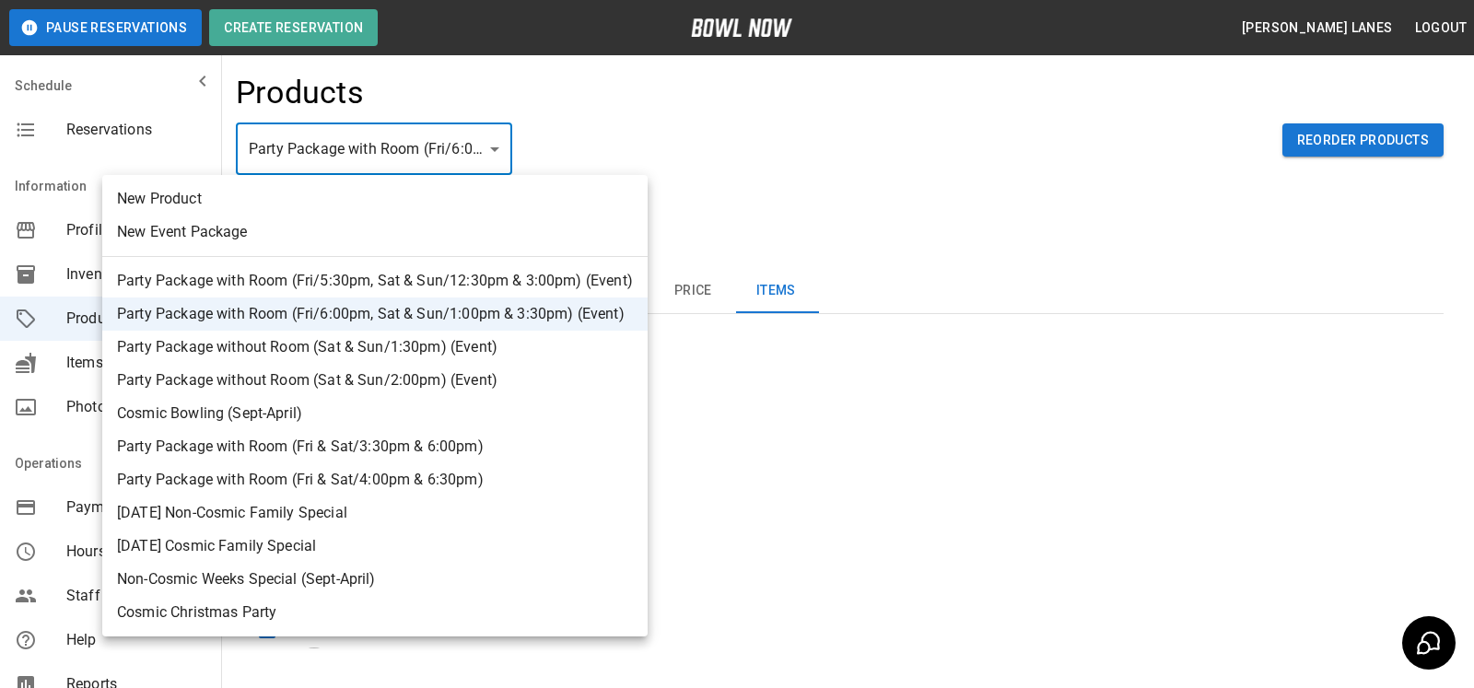
click at [415, 345] on li "Party Package without Room (Sat & Sun/1:30pm) (Event)" at bounding box center [374, 347] width 545 height 33
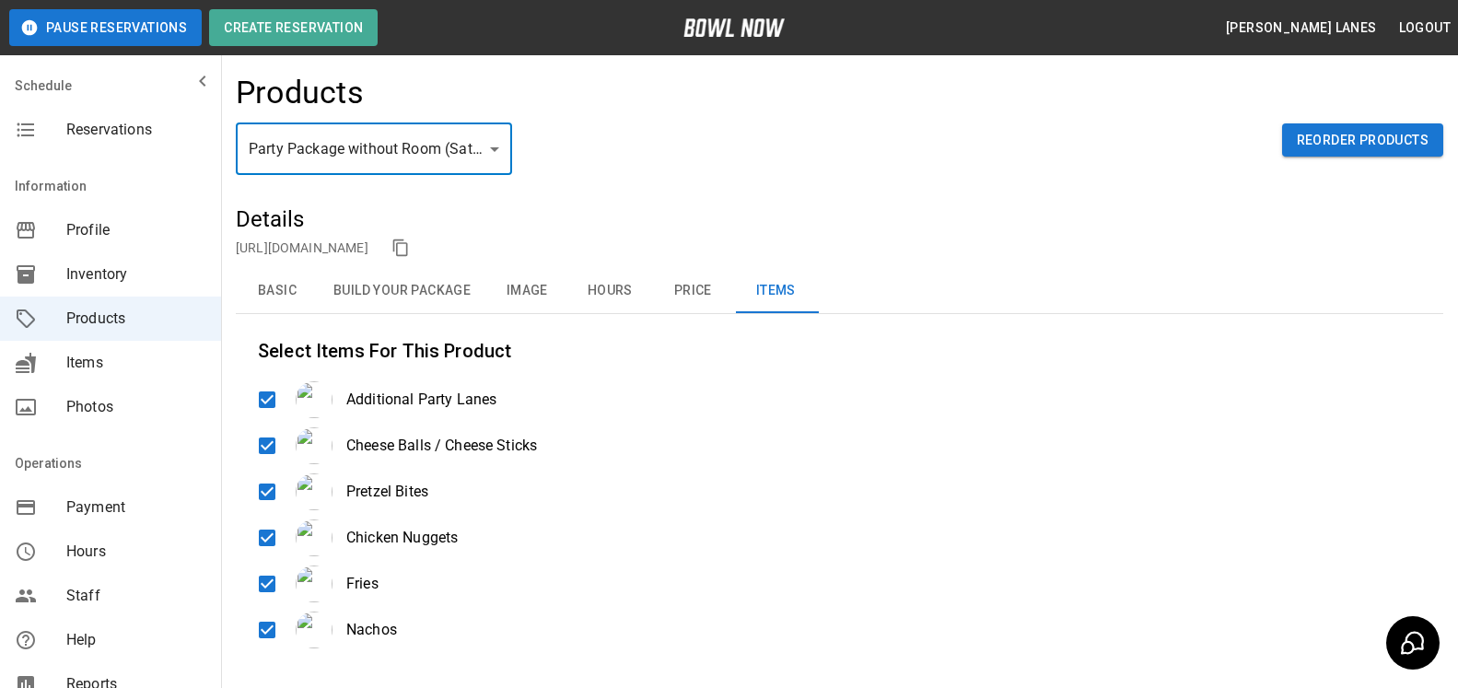
click at [450, 154] on body "**********" at bounding box center [729, 441] width 1458 height 883
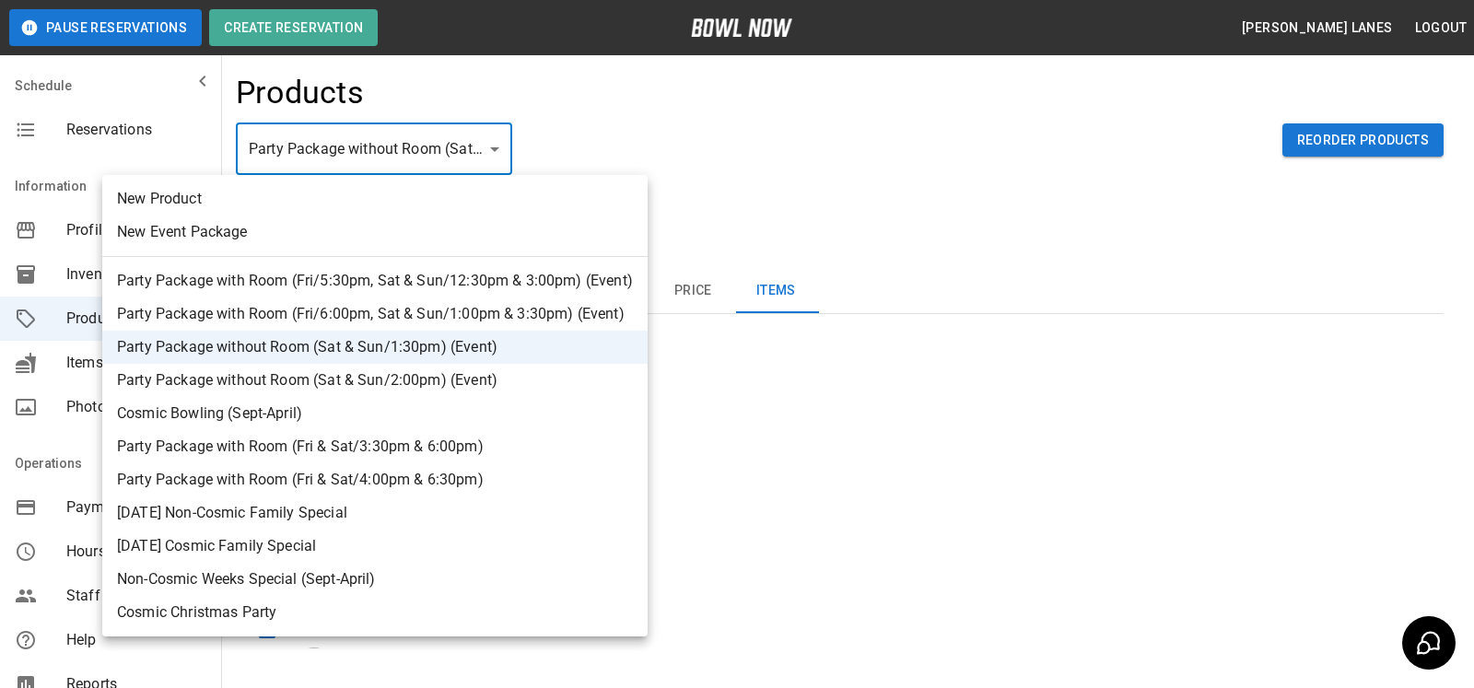
click at [438, 390] on li "Party Package without Room (Sat & Sun/2:00pm) (Event)" at bounding box center [374, 380] width 545 height 33
type input "*"
type input "**********"
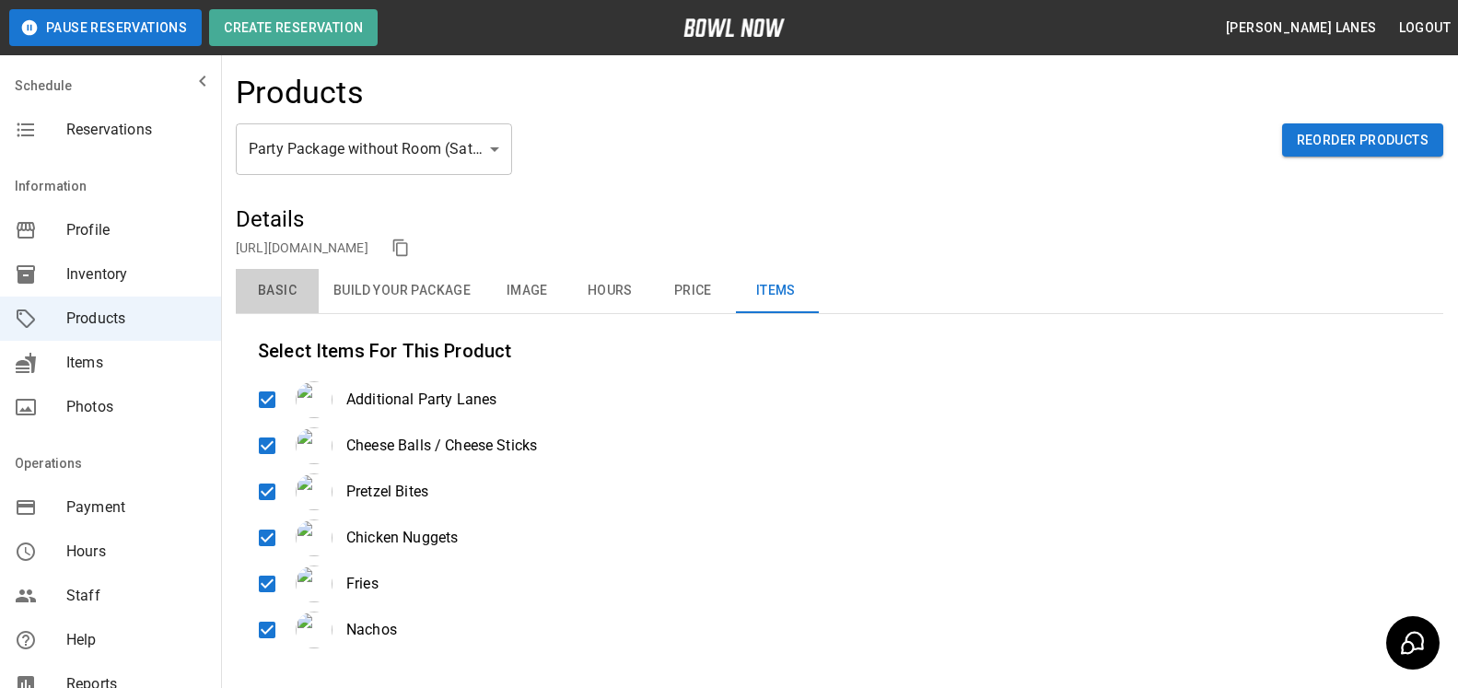
click at [285, 298] on button "Basic" at bounding box center [277, 291] width 83 height 44
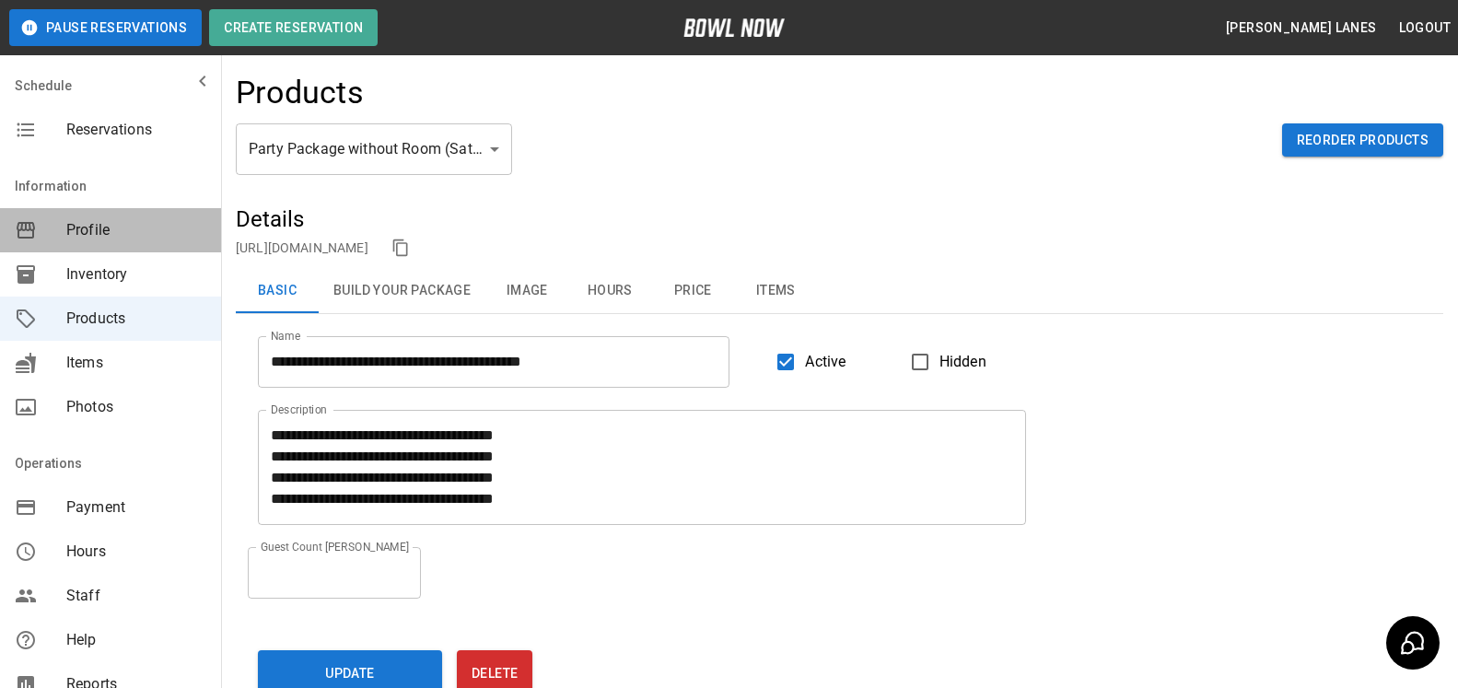
click at [134, 246] on div "Profile" at bounding box center [110, 230] width 221 height 44
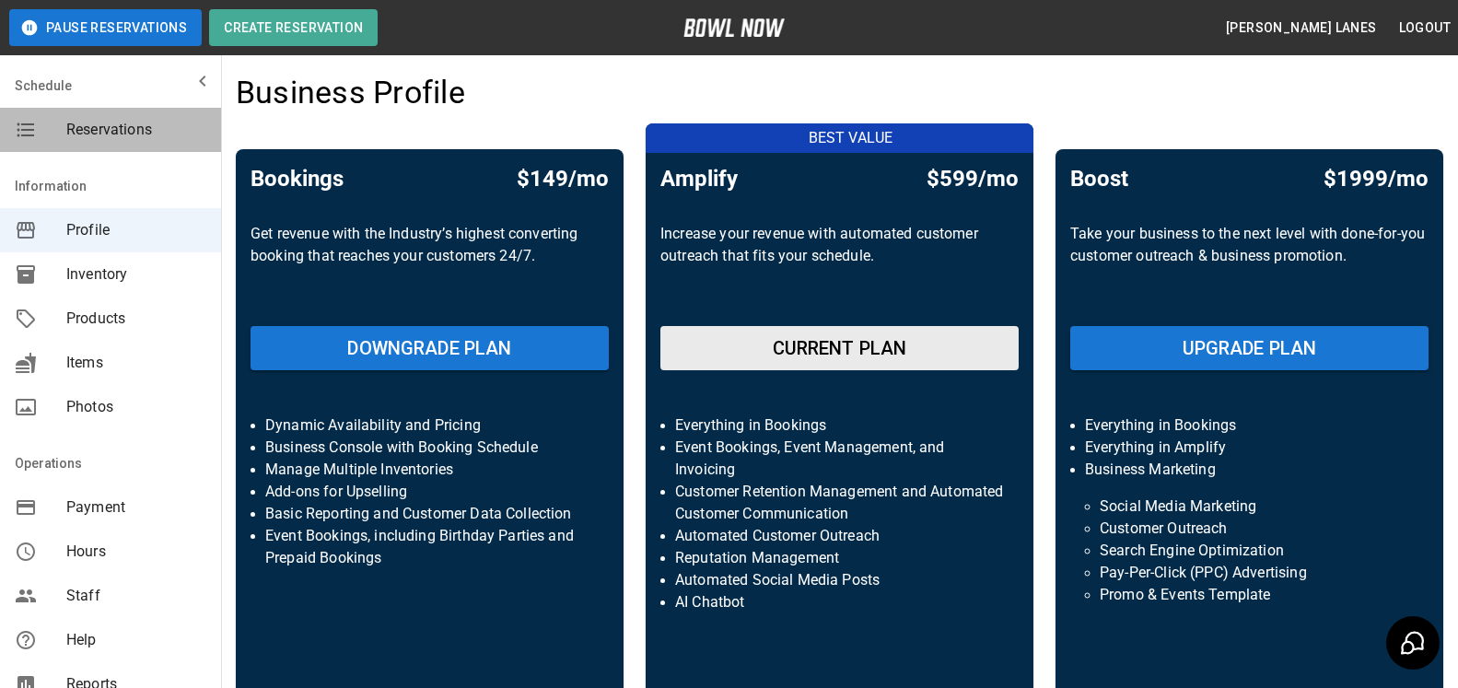
click at [137, 133] on span "Reservations" at bounding box center [136, 130] width 140 height 22
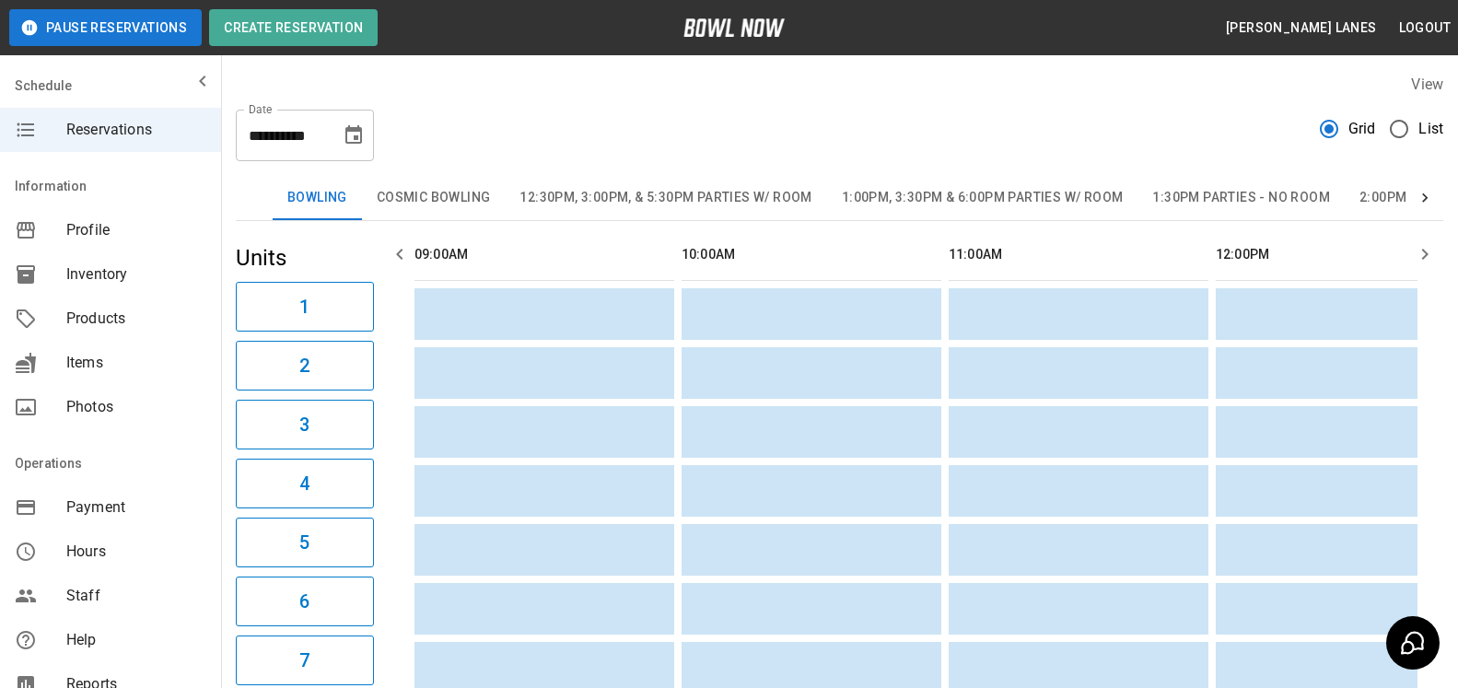
scroll to position [0, 1336]
click at [1422, 146] on label "List" at bounding box center [1412, 129] width 64 height 39
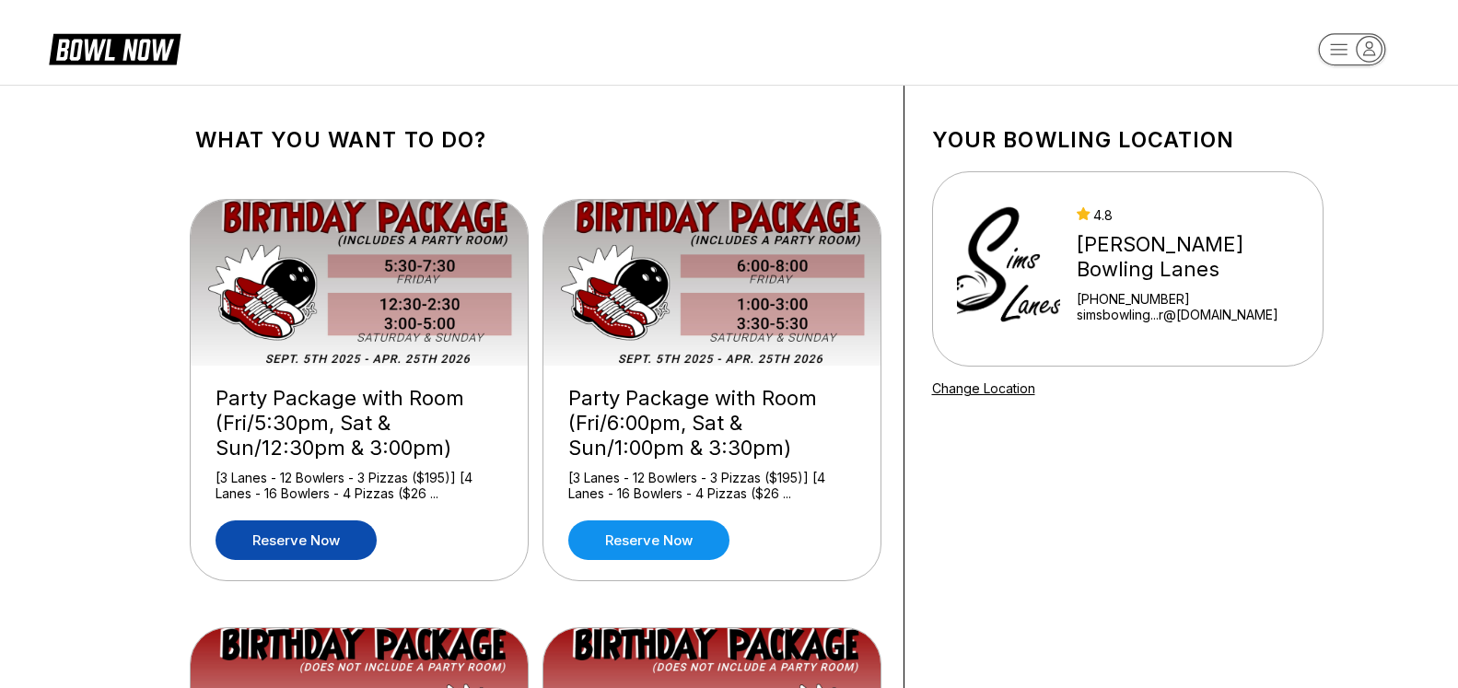
click at [300, 543] on link "Reserve now" at bounding box center [296, 540] width 161 height 40
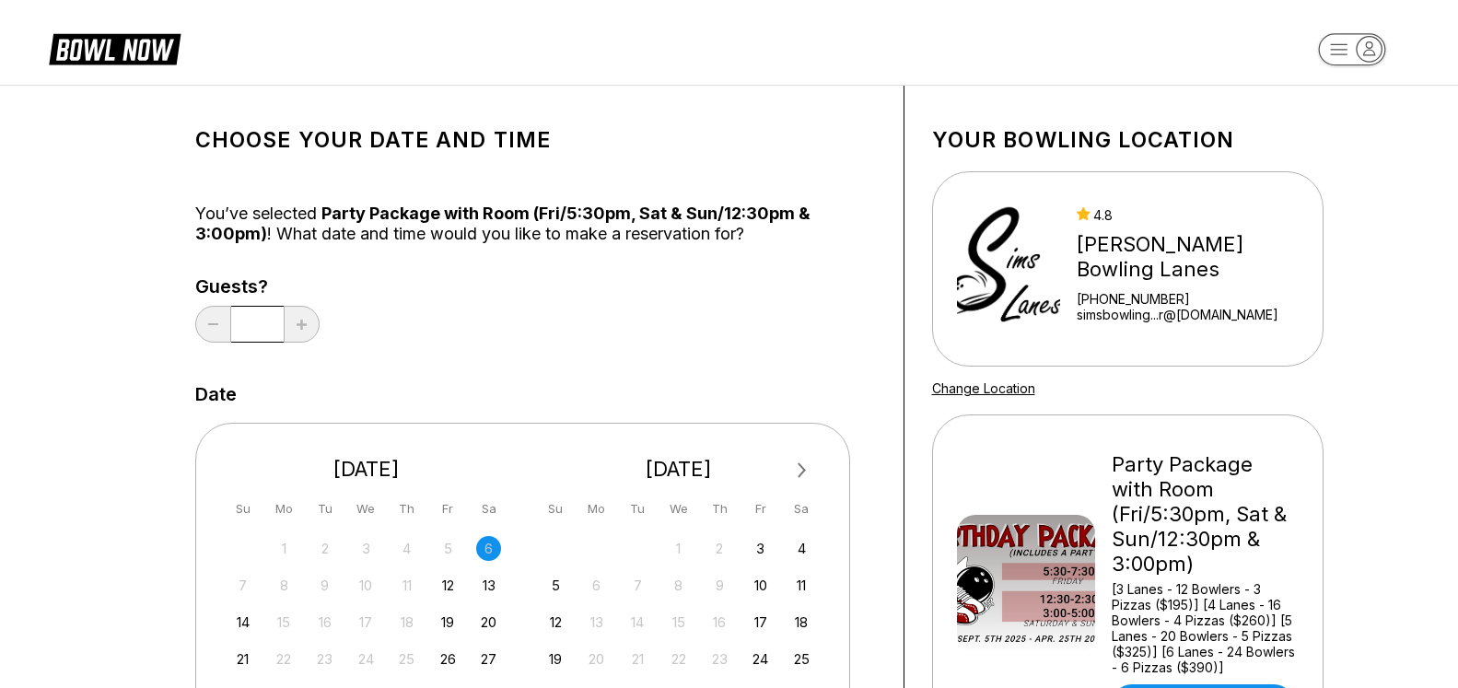
scroll to position [188, 0]
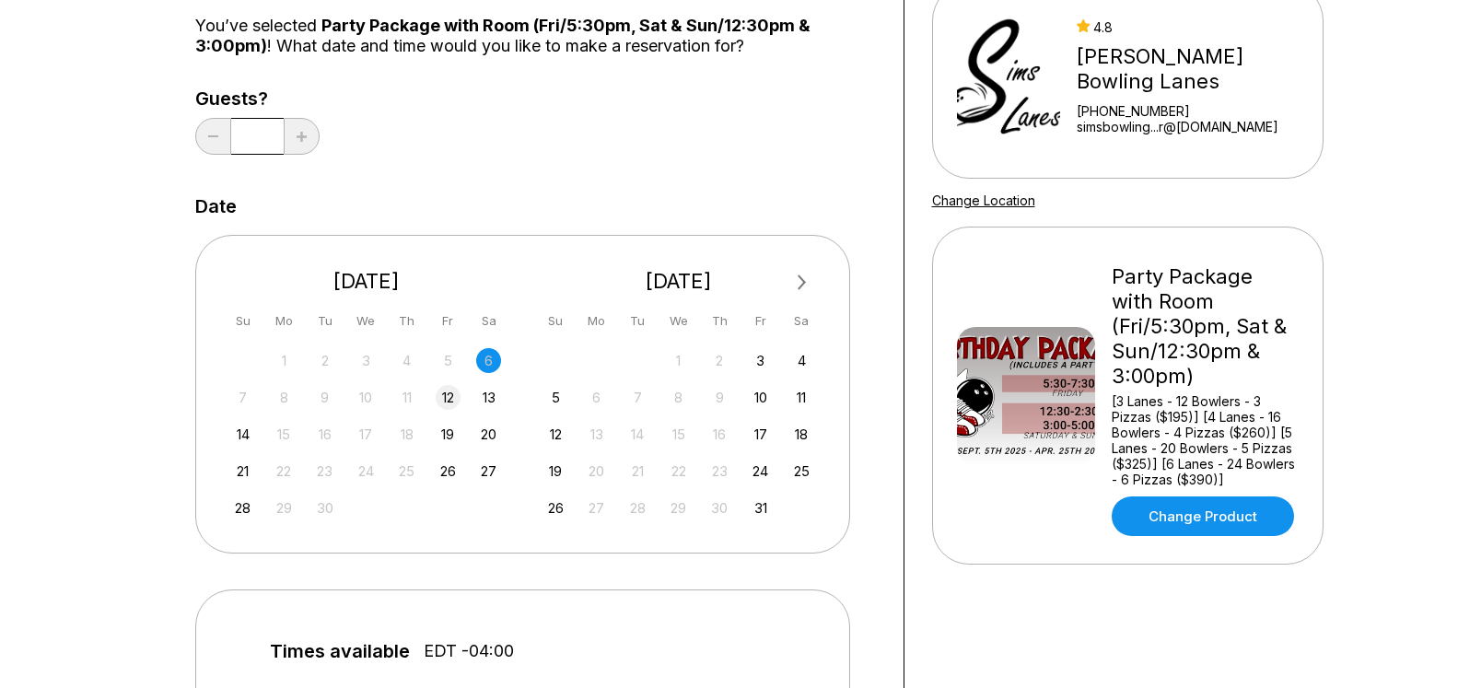
click at [445, 403] on div "12" at bounding box center [448, 397] width 25 height 25
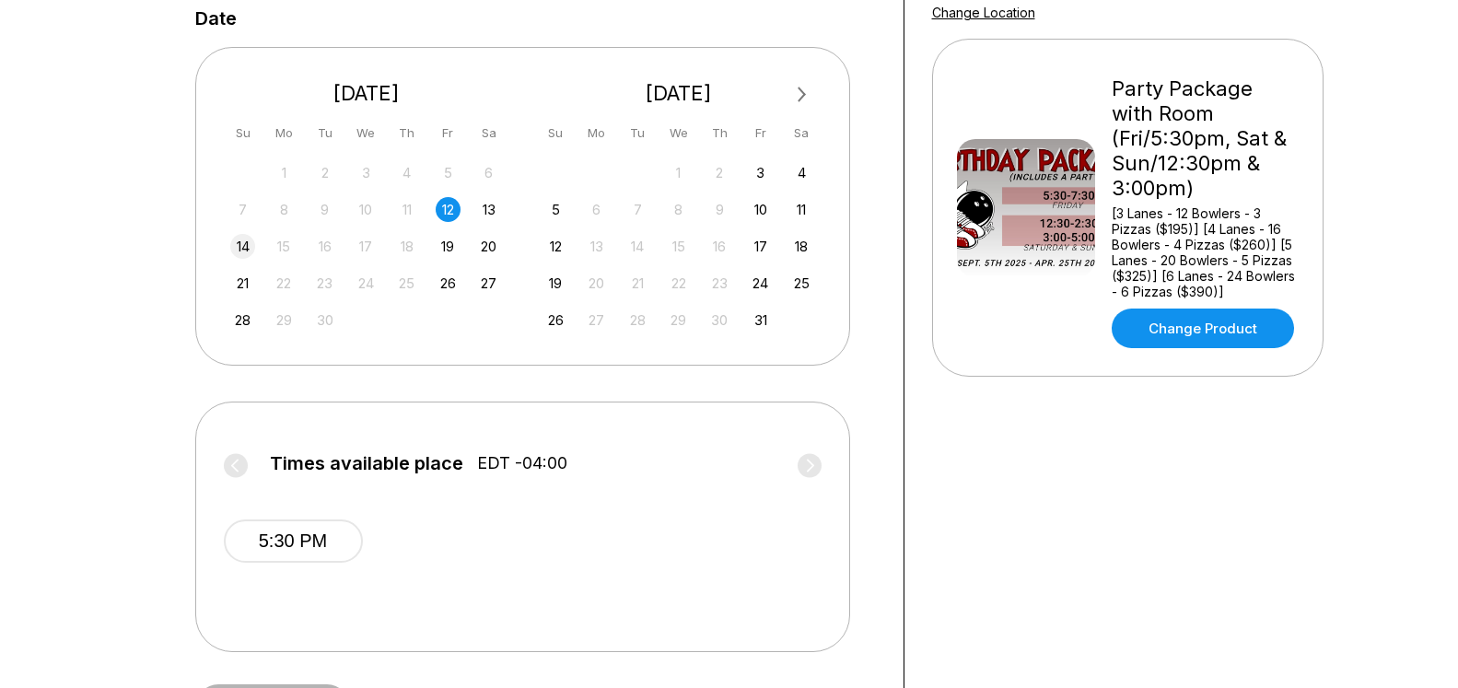
click at [236, 247] on div "14" at bounding box center [242, 246] width 25 height 25
click at [445, 291] on div "26" at bounding box center [448, 283] width 25 height 25
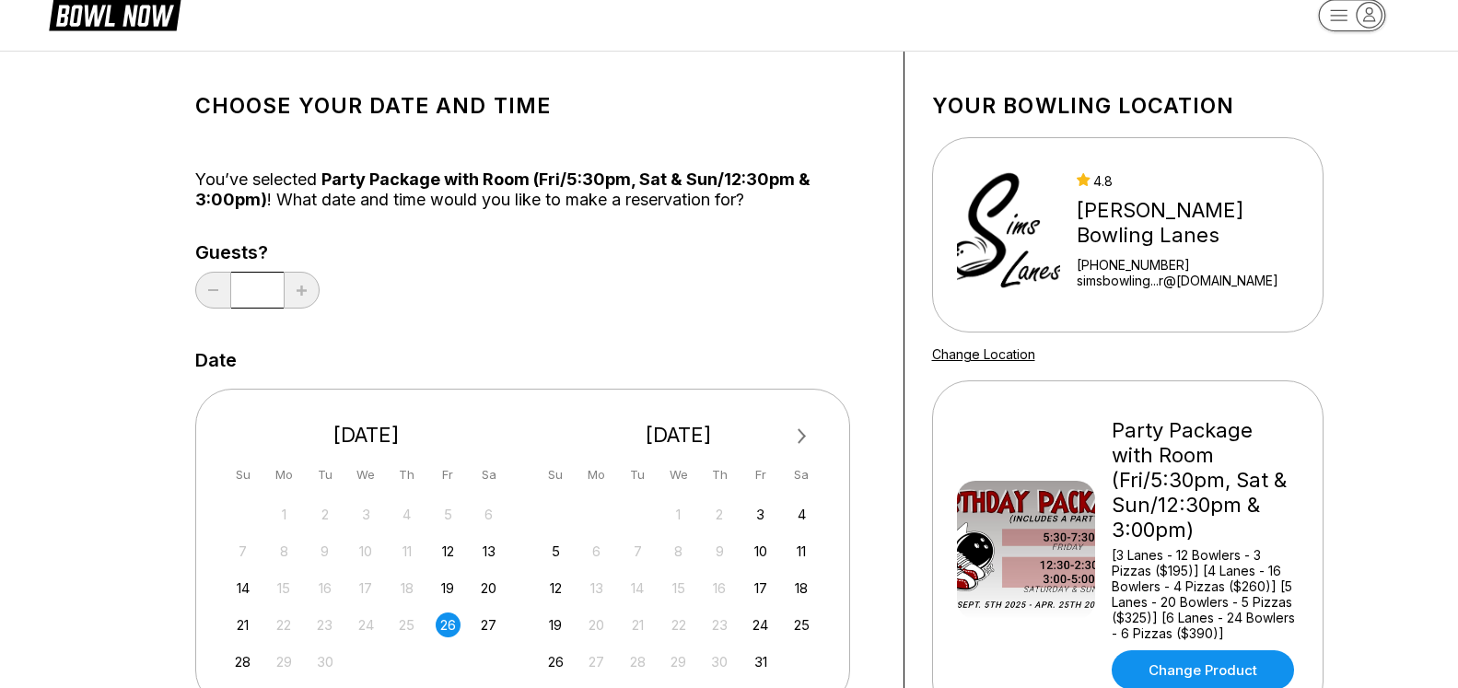
scroll to position [0, 0]
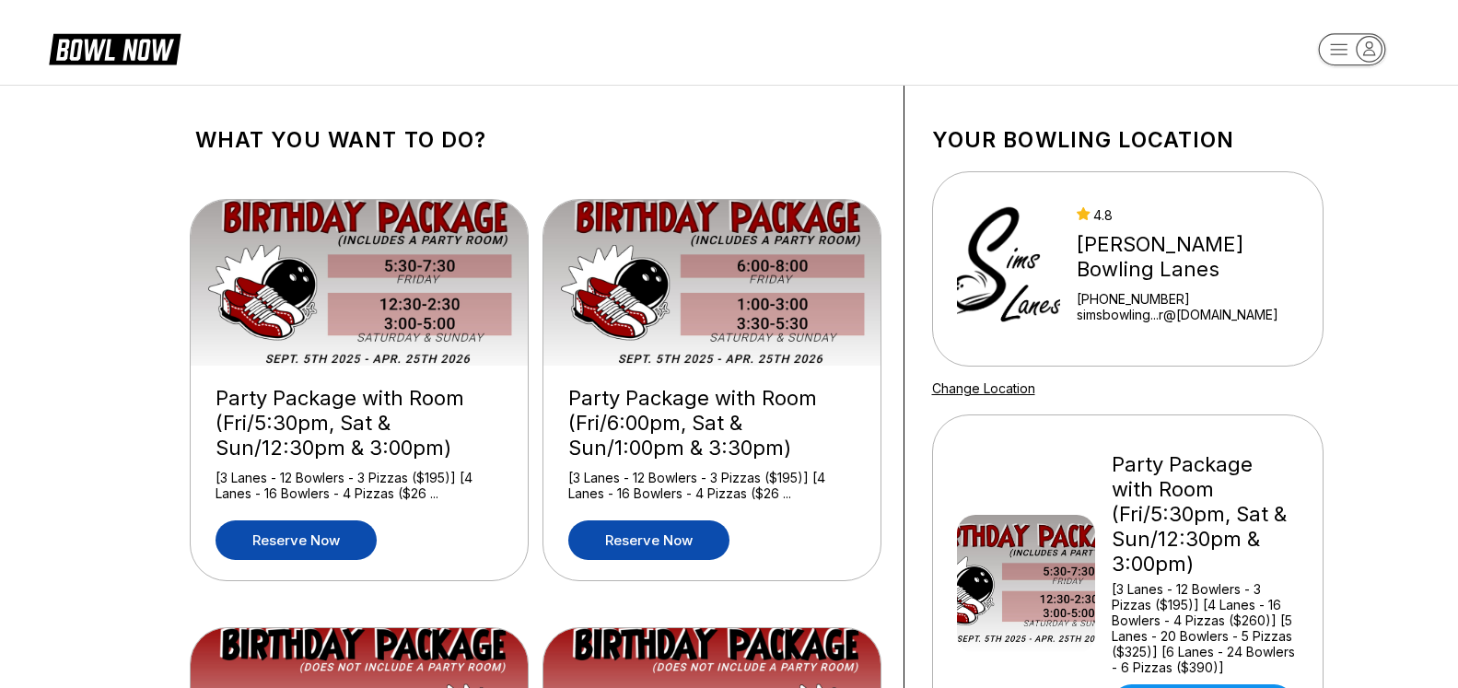
click at [657, 543] on link "Reserve now" at bounding box center [648, 540] width 161 height 40
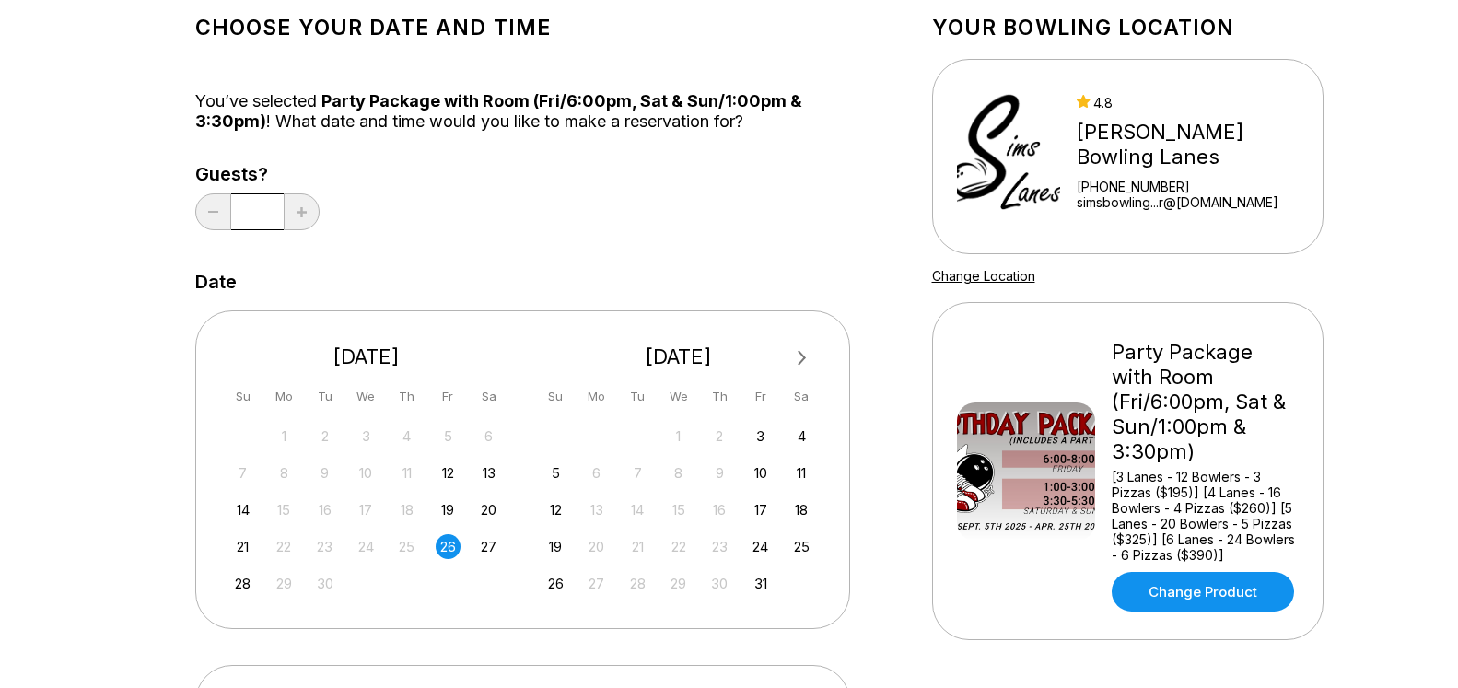
scroll to position [188, 0]
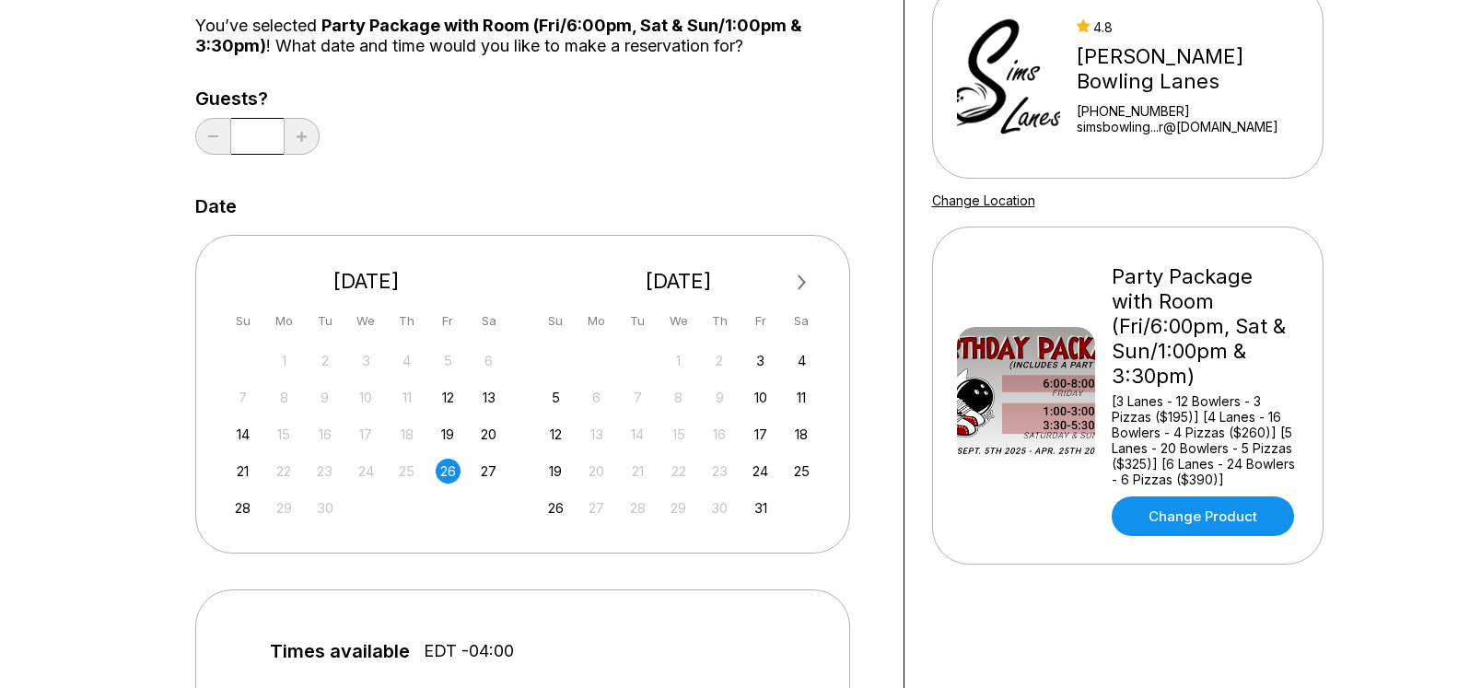
click at [435, 394] on div "7 8 9 10 11 12 13" at bounding box center [366, 396] width 276 height 28
click at [443, 394] on div "12" at bounding box center [448, 397] width 25 height 25
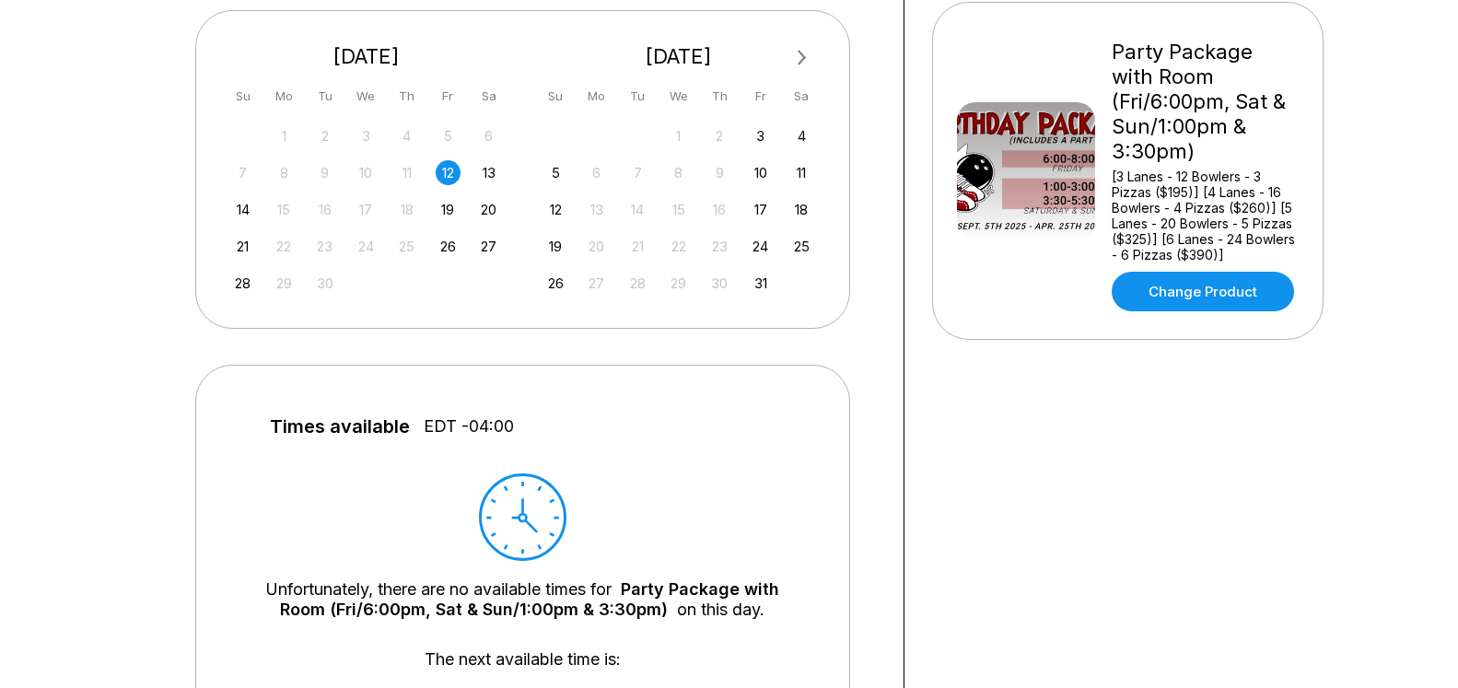
scroll to position [376, 0]
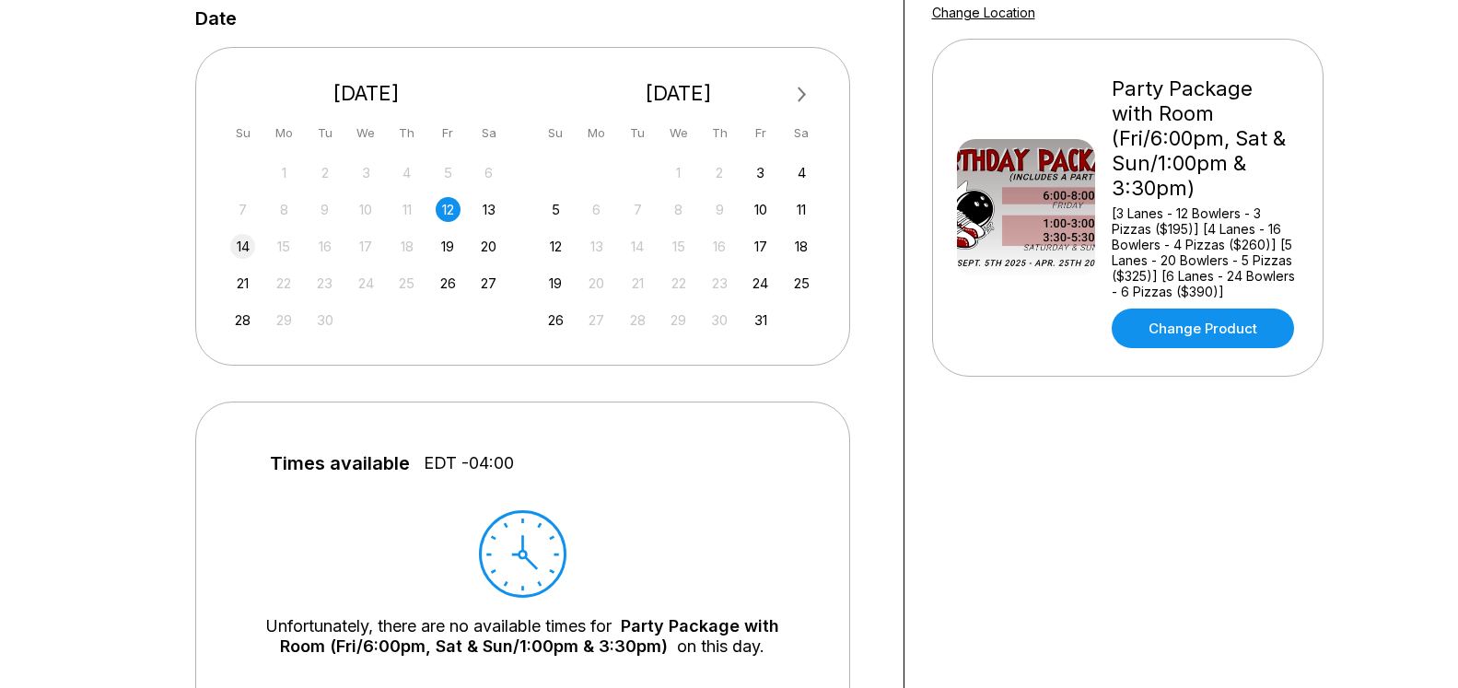
click at [250, 242] on div "14" at bounding box center [242, 246] width 25 height 25
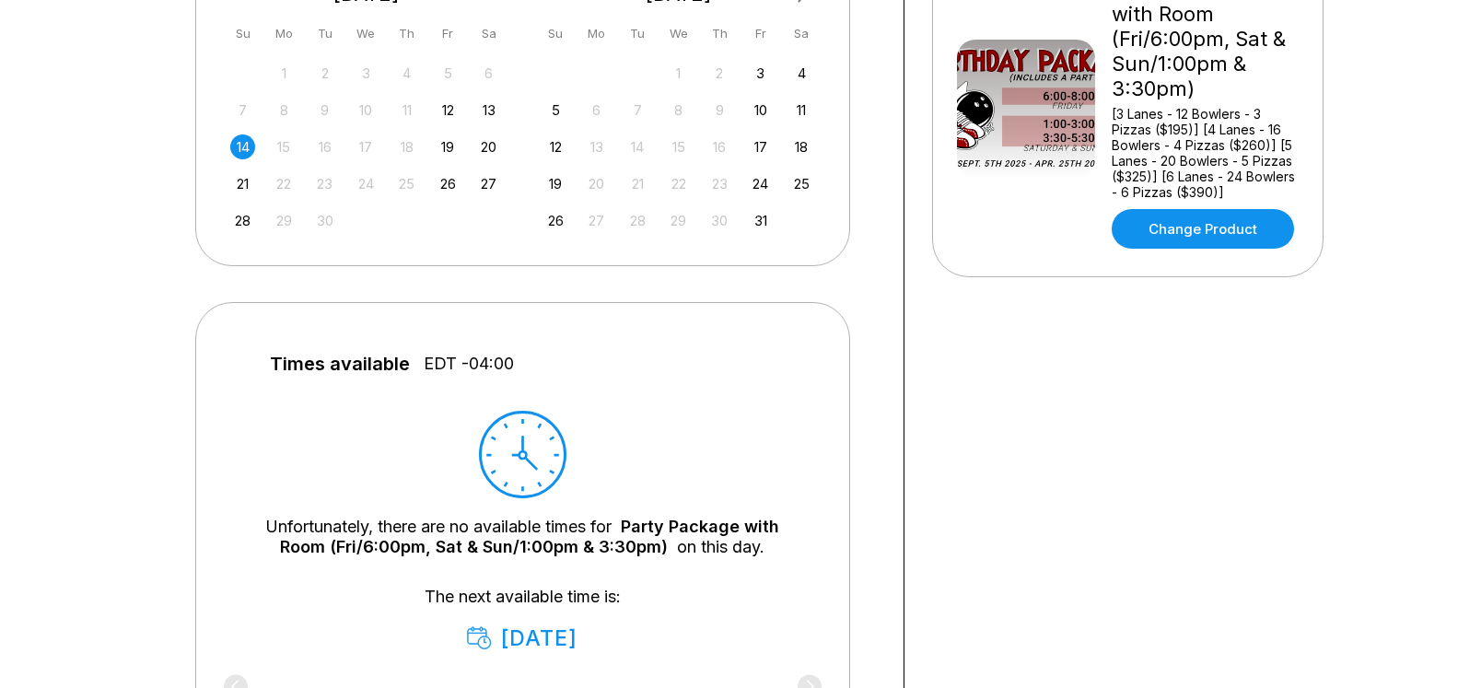
scroll to position [470, 0]
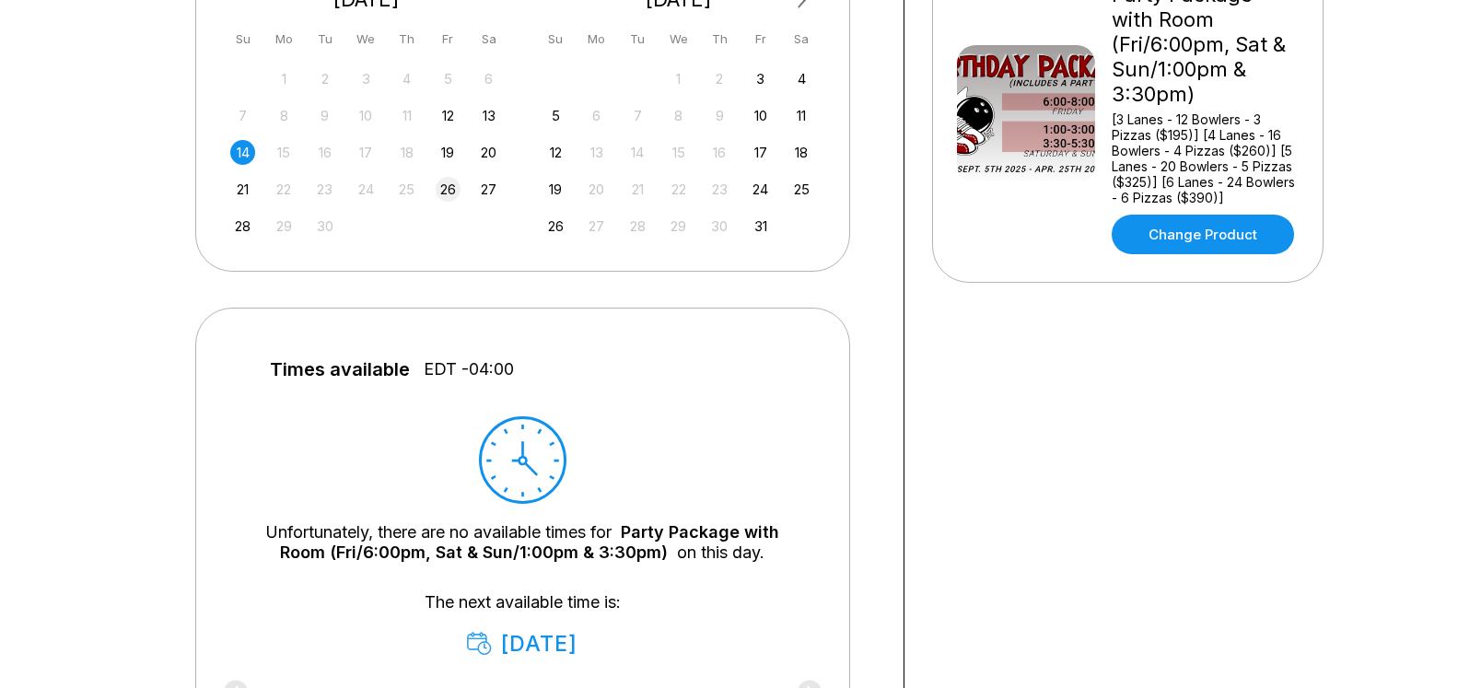
click at [443, 188] on div "26" at bounding box center [448, 189] width 25 height 25
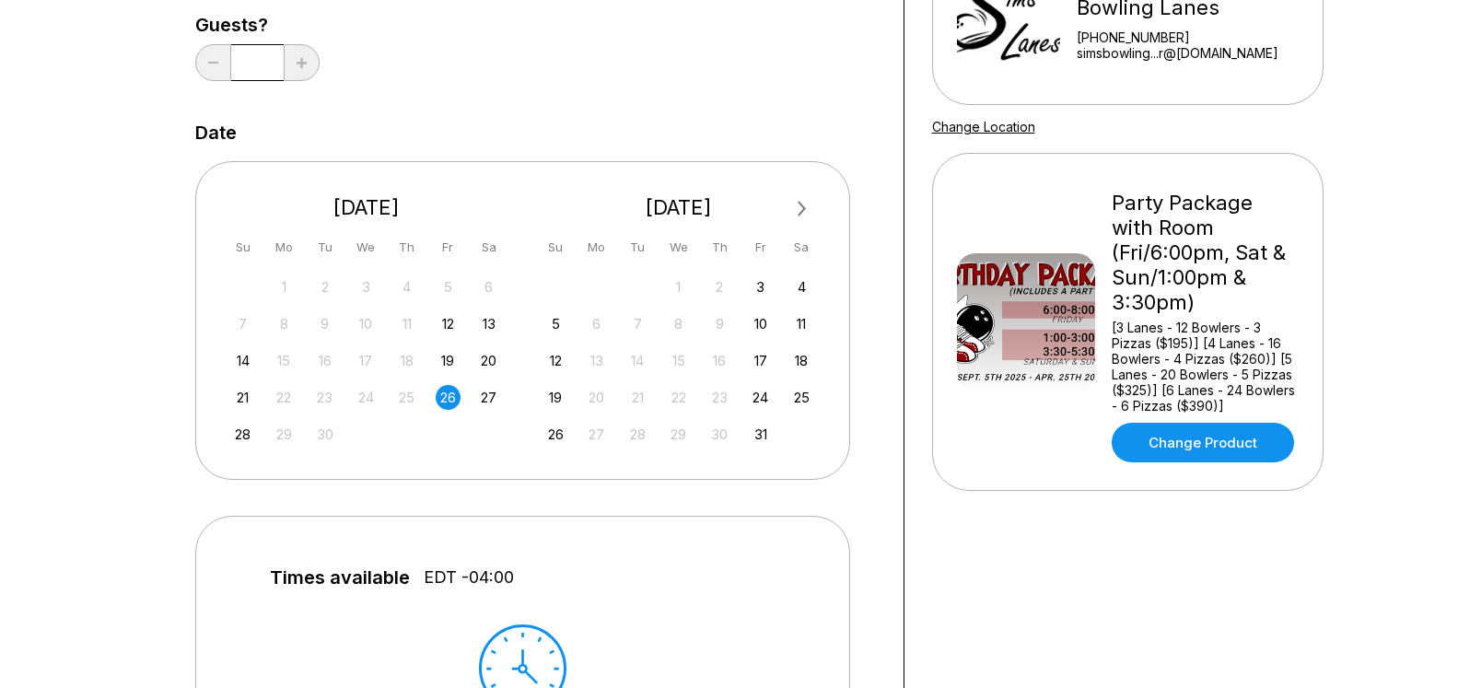
scroll to position [282, 0]
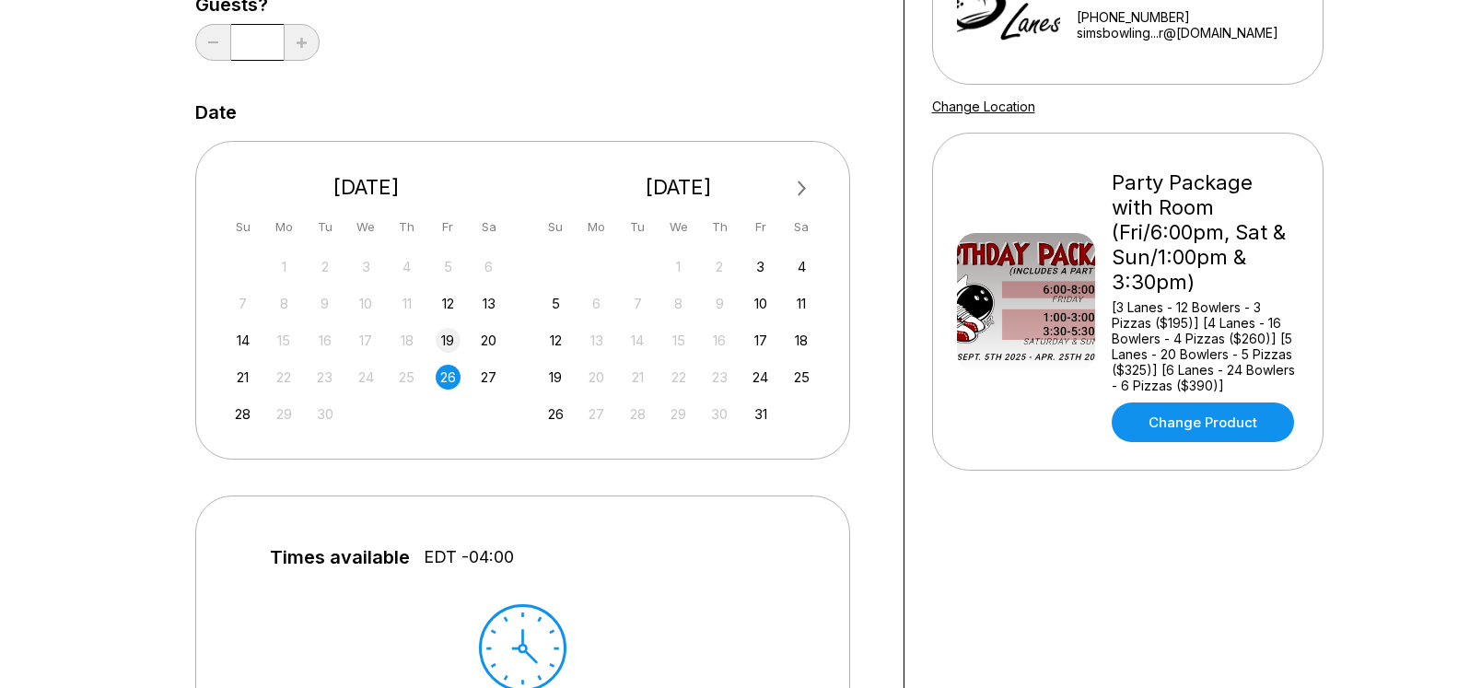
click at [454, 339] on div "19" at bounding box center [448, 340] width 25 height 25
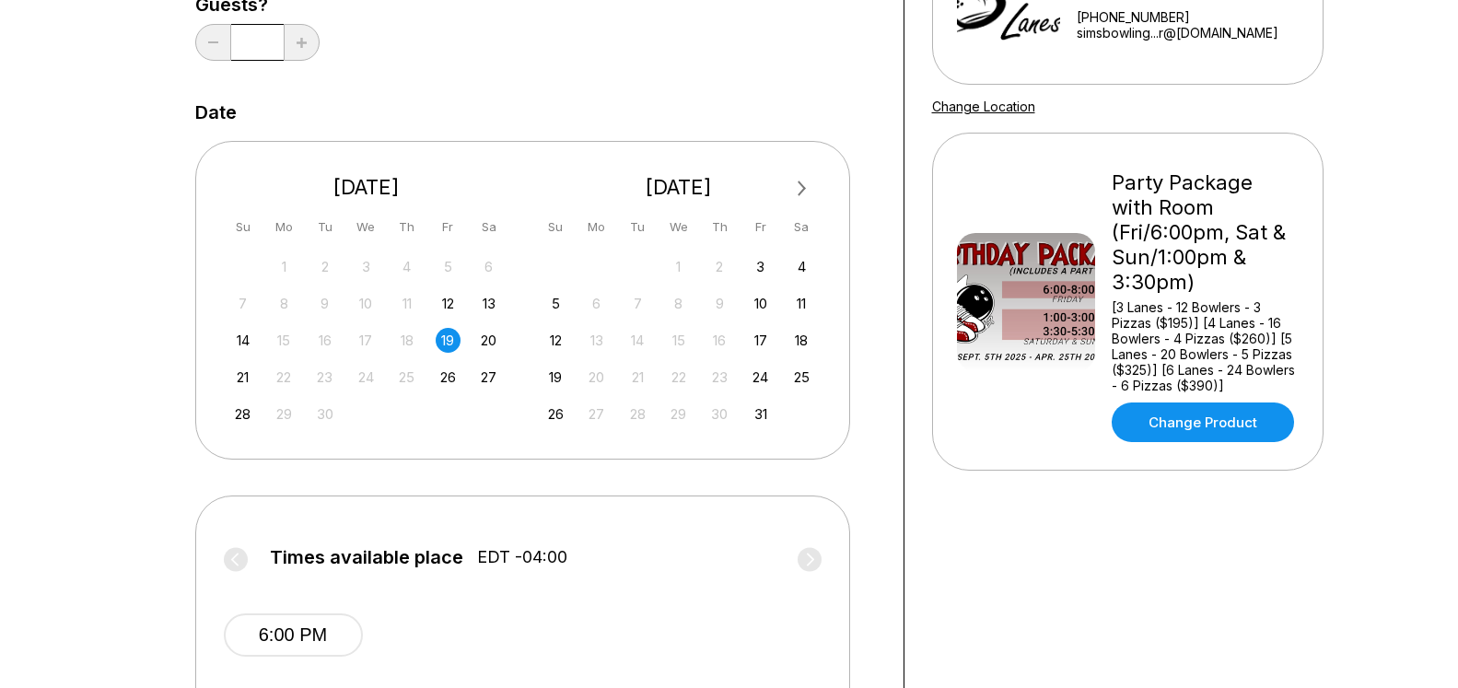
scroll to position [0, 0]
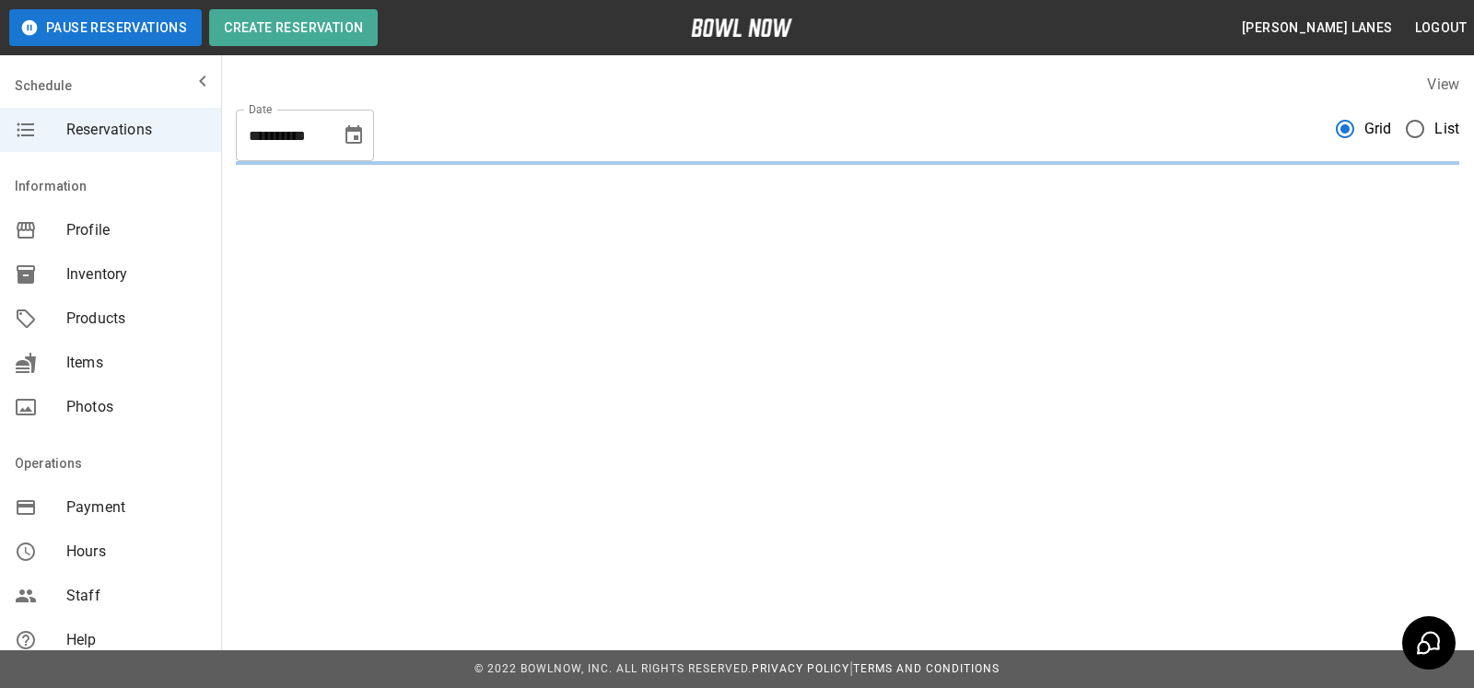
click at [1454, 134] on div "**********" at bounding box center [847, 119] width 1253 height 121
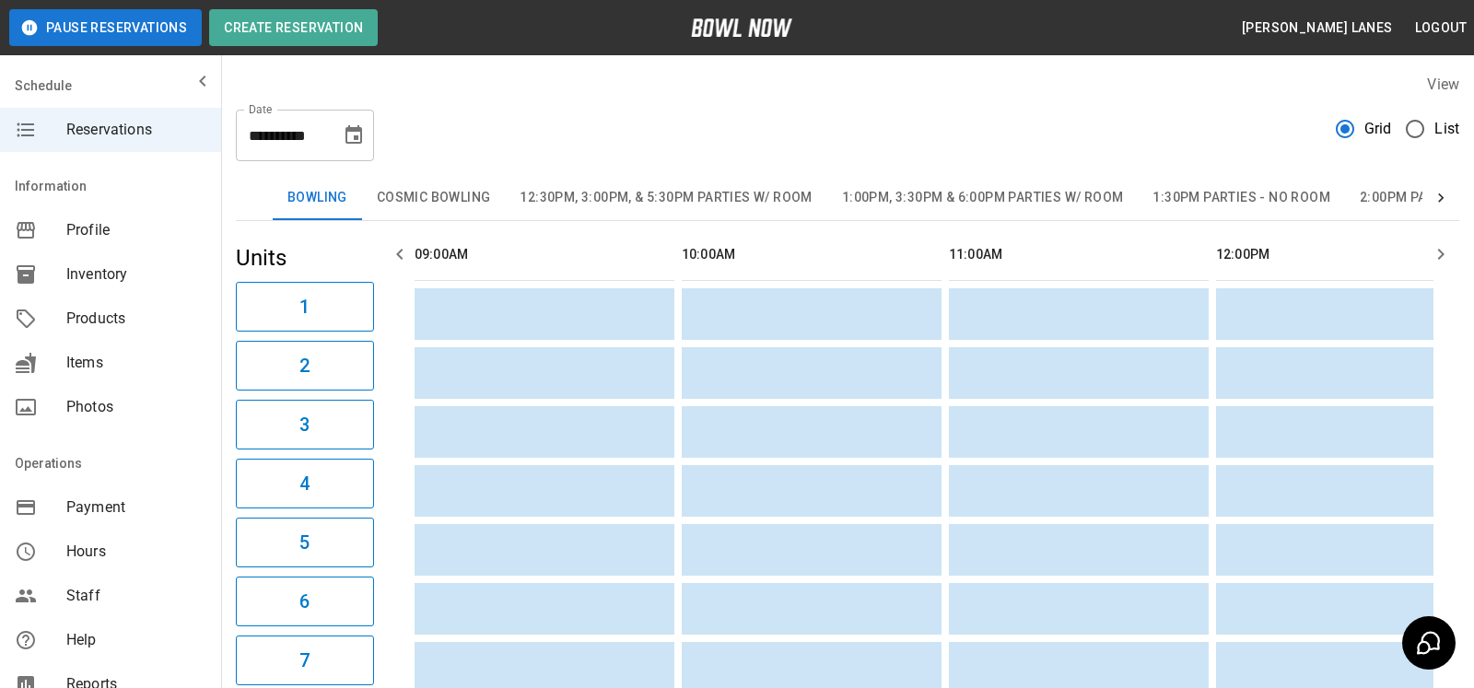
click at [1434, 133] on span "List" at bounding box center [1446, 129] width 25 height 22
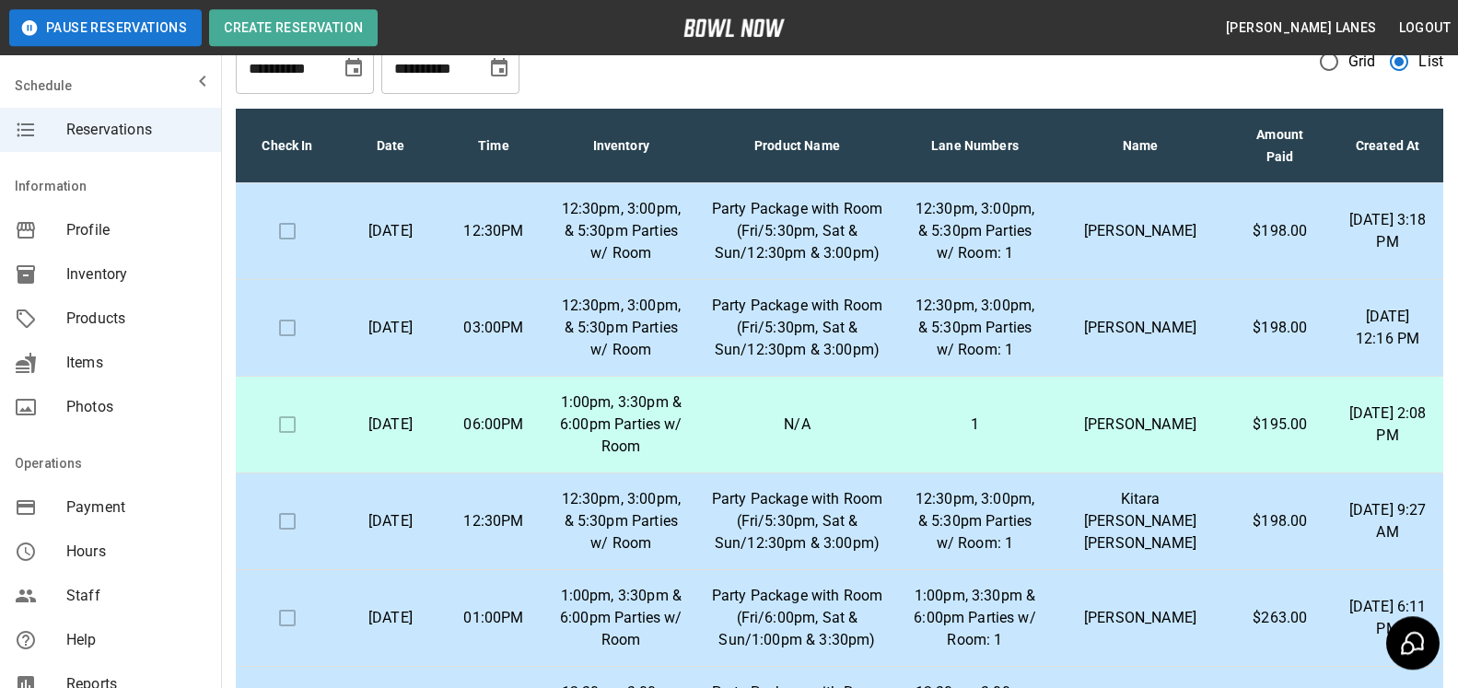
scroll to position [50, 0]
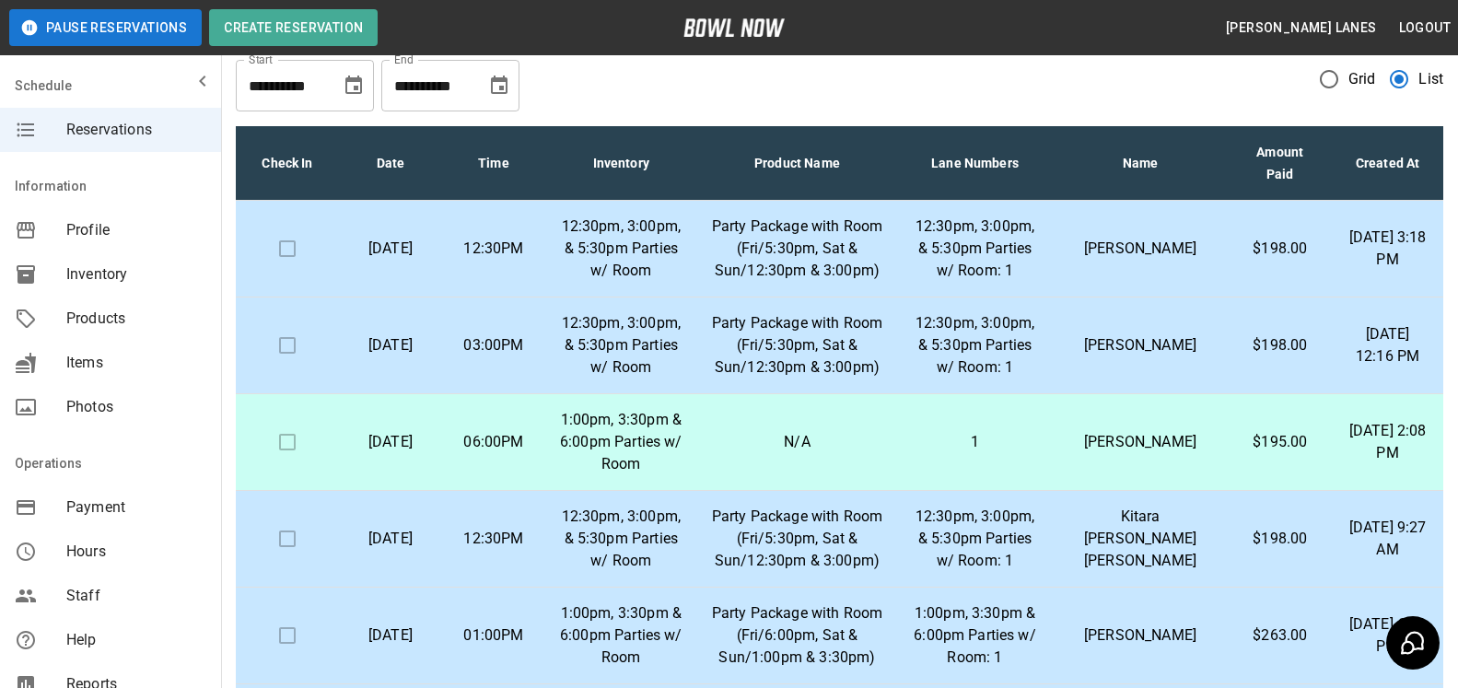
click at [501, 103] on button "Choose date, selected date is Oct 6, 2025" at bounding box center [499, 85] width 37 height 37
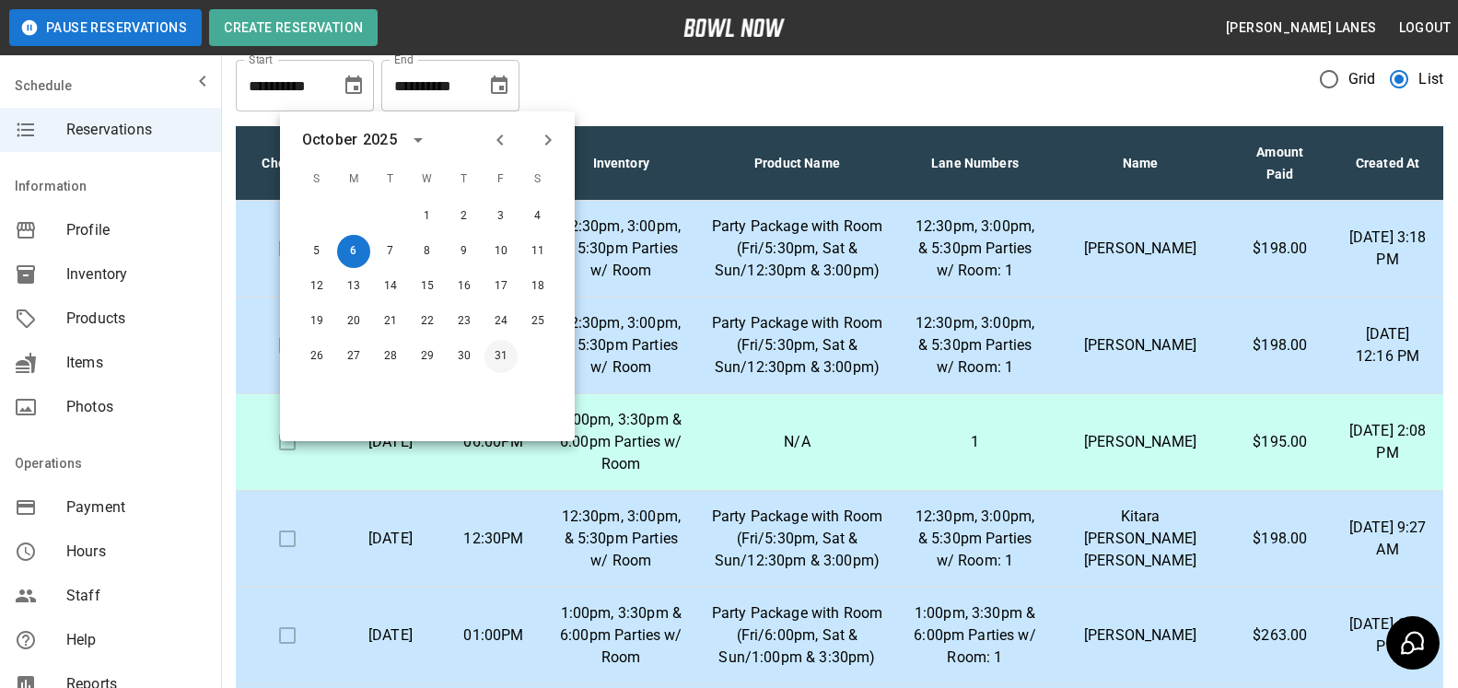
click at [508, 356] on button "31" at bounding box center [501, 356] width 33 height 33
type input "**********"
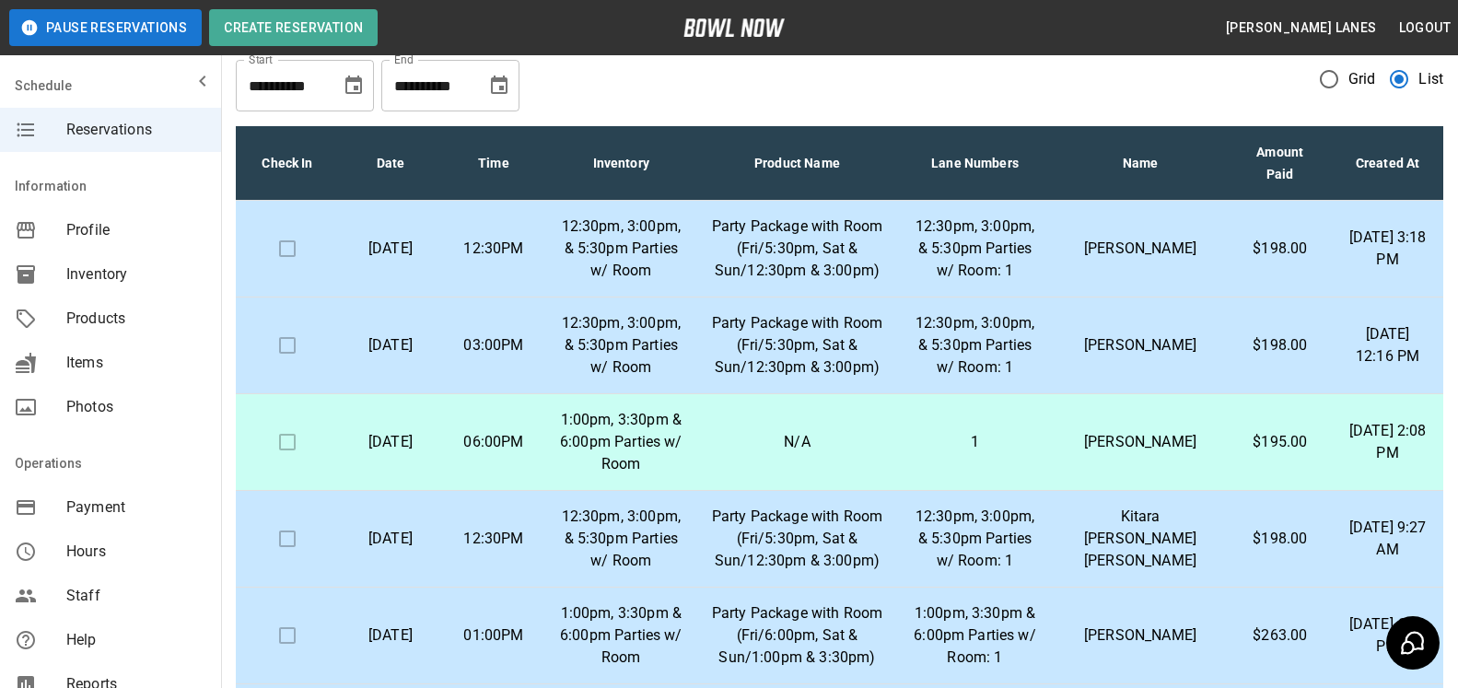
scroll to position [332, 0]
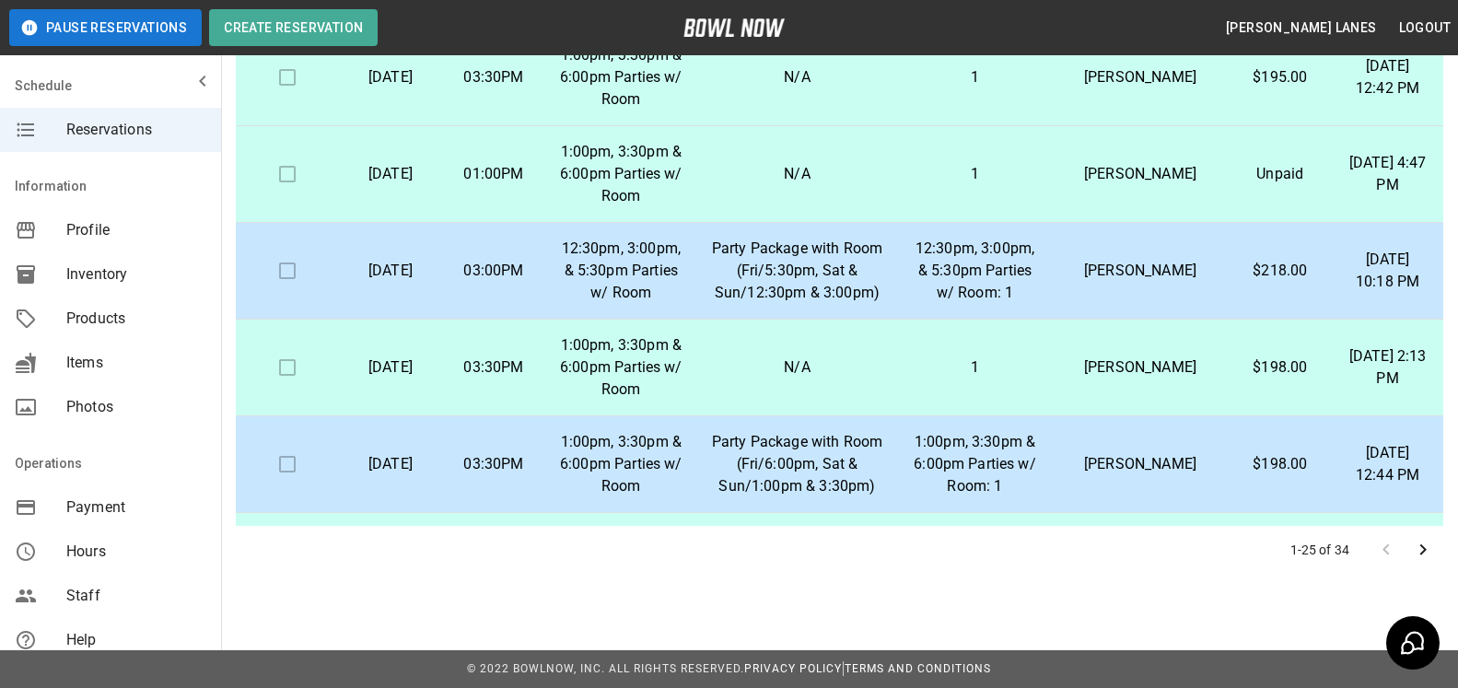
click at [1419, 546] on icon "Go to next page" at bounding box center [1423, 550] width 22 height 22
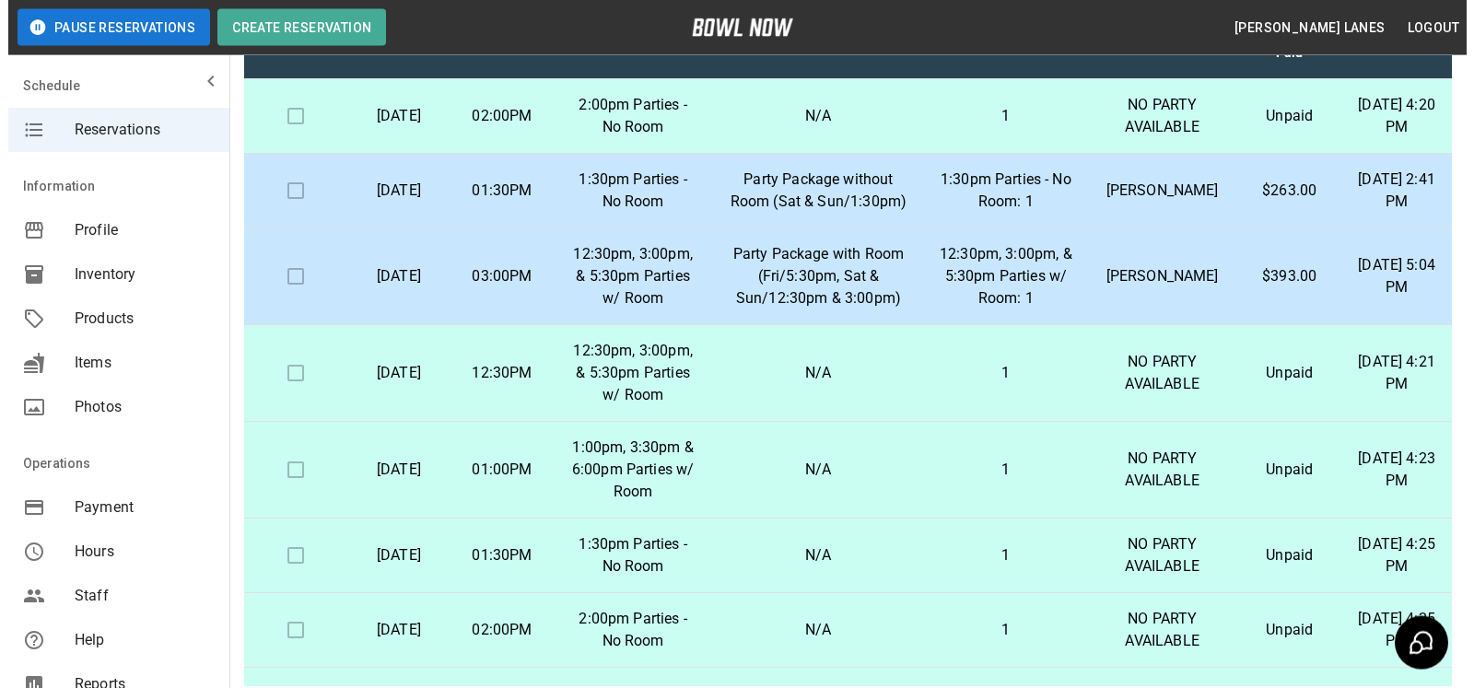
scroll to position [144, 0]
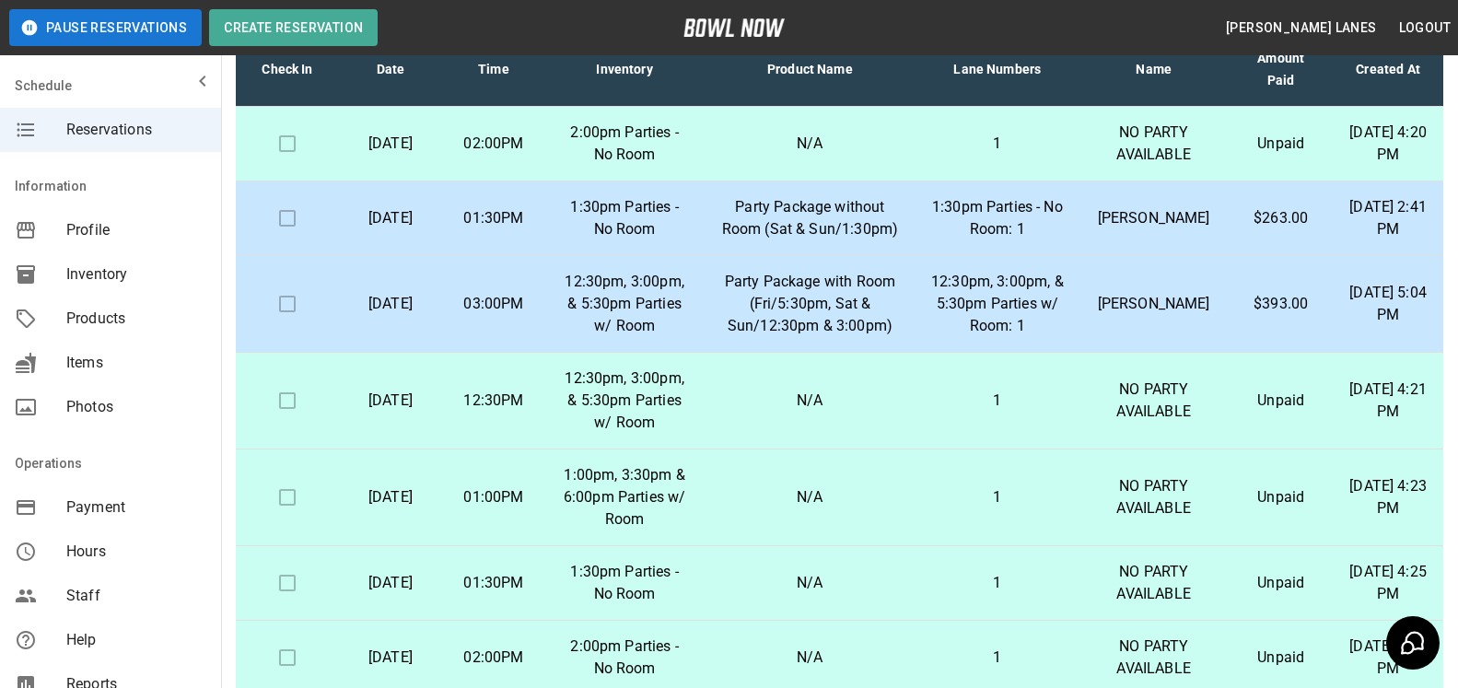
click at [1229, 238] on td "$263.00" at bounding box center [1281, 218] width 104 height 75
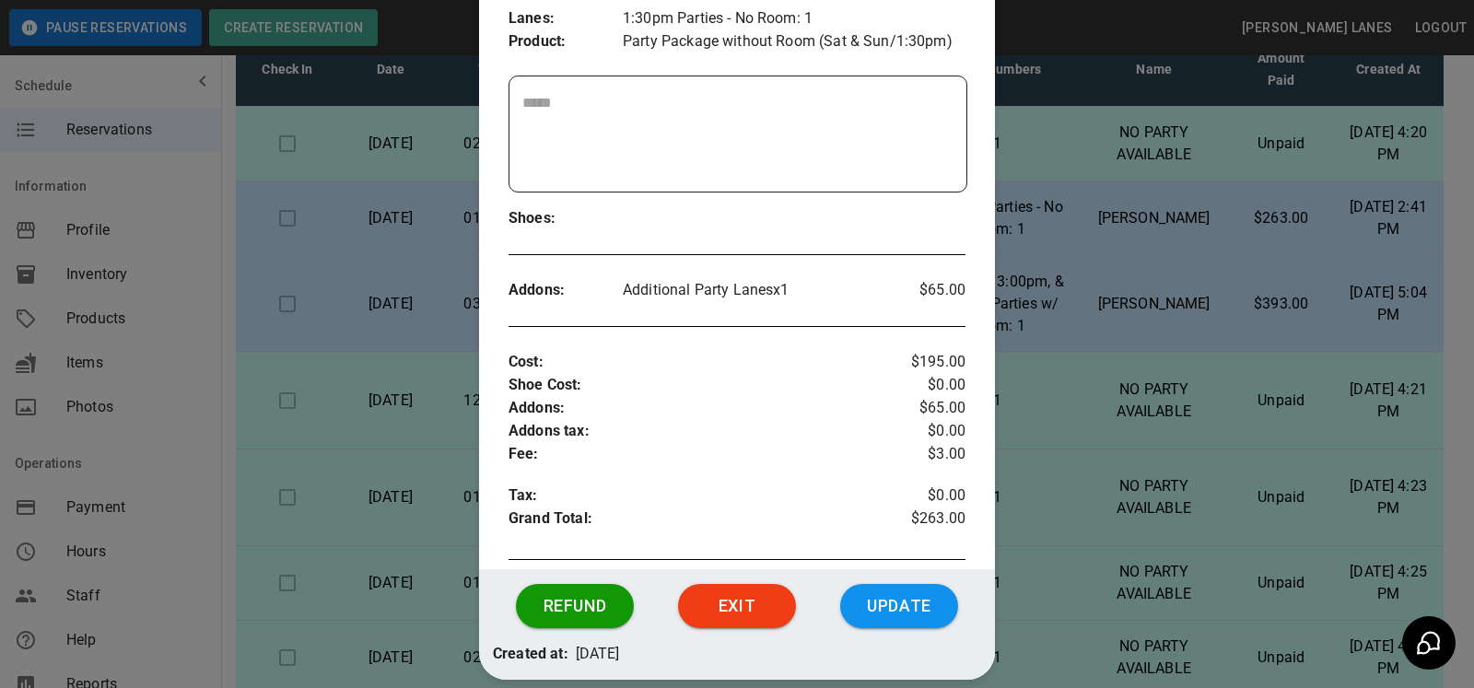
scroll to position [446, 0]
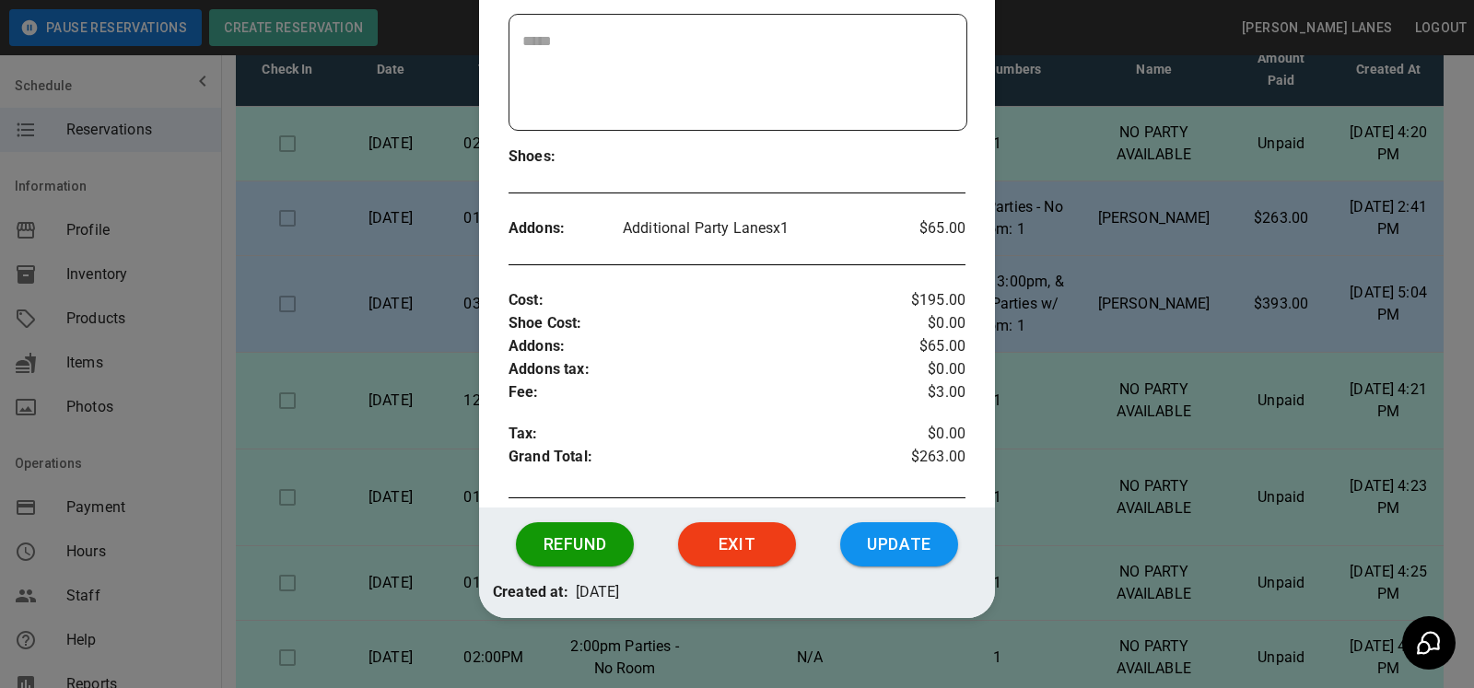
click at [1206, 260] on div at bounding box center [737, 344] width 1474 height 688
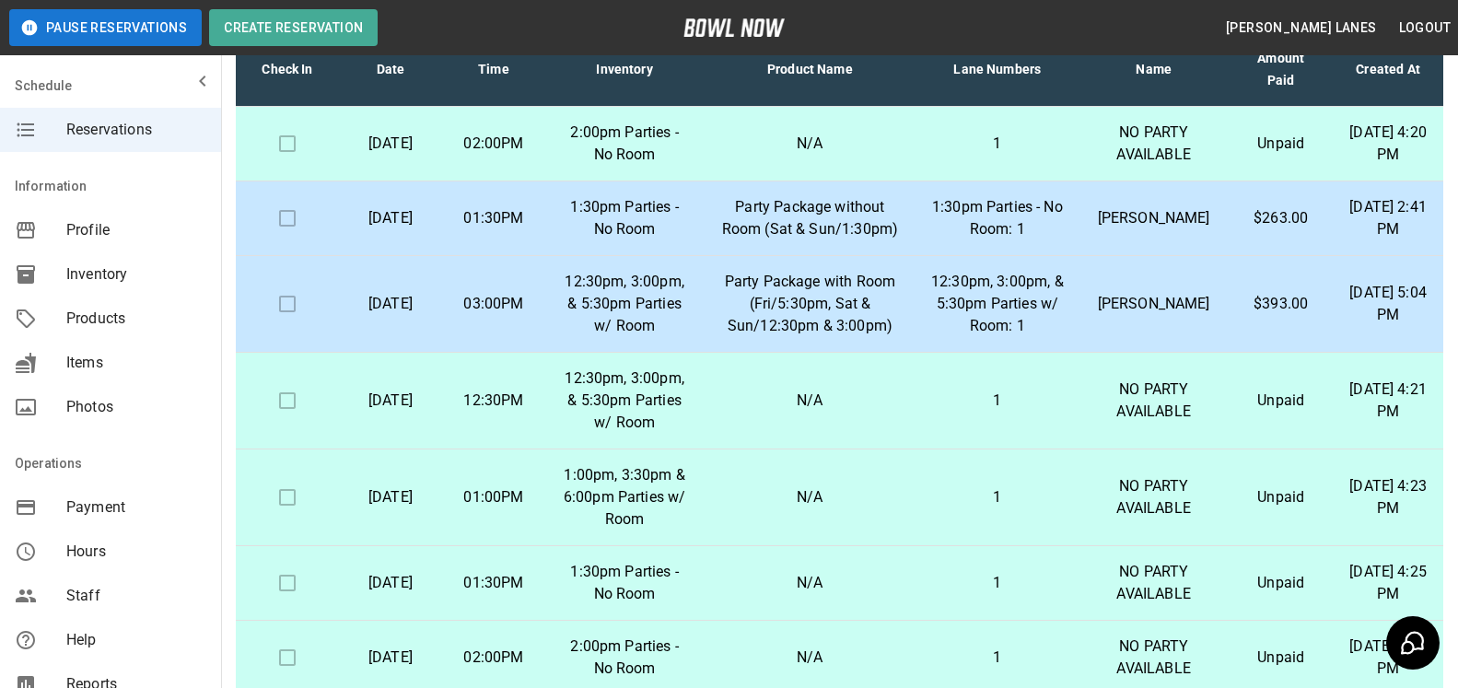
click at [1196, 226] on td "[PERSON_NAME]" at bounding box center [1154, 218] width 150 height 75
